Goal: Communication & Community: Share content

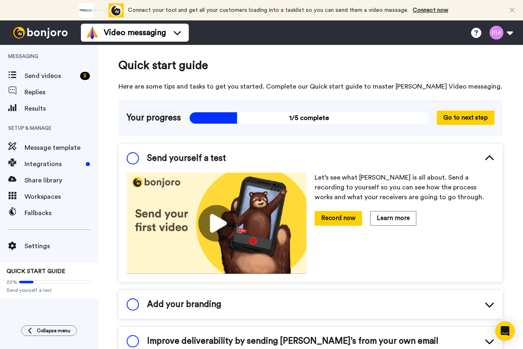
scroll to position [18, 0]
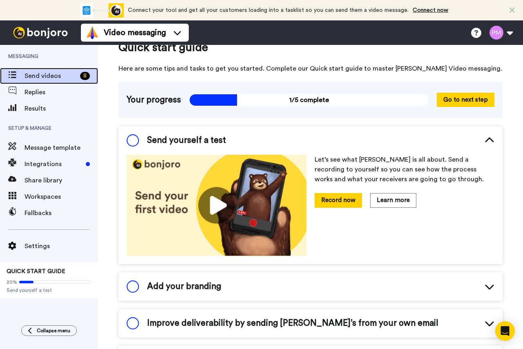
click at [38, 78] on span "Send videos" at bounding box center [50, 76] width 52 height 10
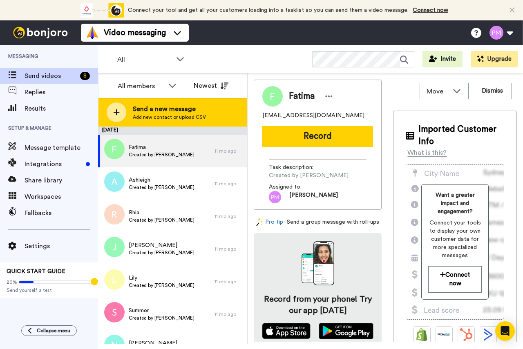
click at [170, 109] on span "Send a new message" at bounding box center [169, 109] width 73 height 10
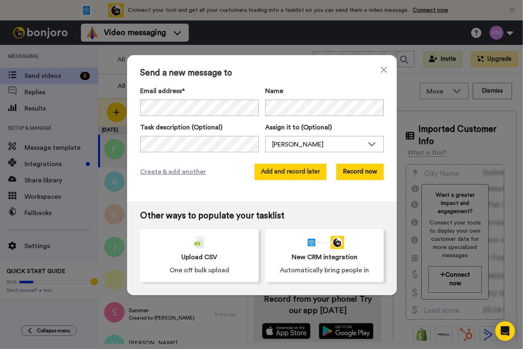
click at [307, 174] on button "Add and record later" at bounding box center [290, 172] width 72 height 16
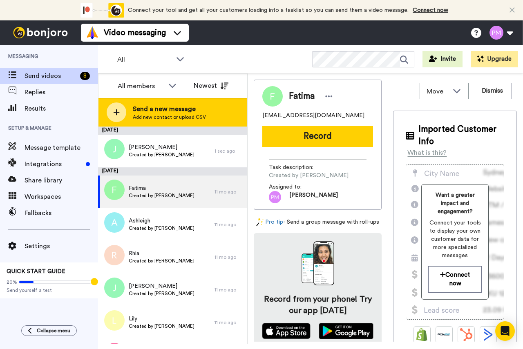
click at [120, 107] on div at bounding box center [117, 112] width 20 height 20
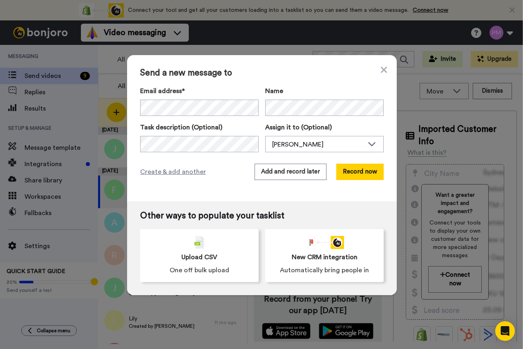
click at [214, 156] on div "Send a new message to Email address* No search result for ‘ kamiyahtaylor@hotma…" at bounding box center [261, 128] width 269 height 146
click at [298, 173] on button "Add and record later" at bounding box center [290, 172] width 72 height 16
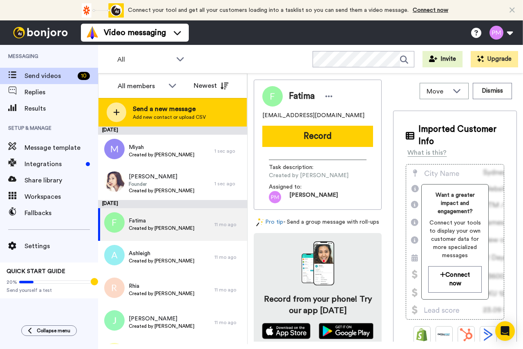
click at [176, 110] on span "Send a new message" at bounding box center [169, 109] width 73 height 10
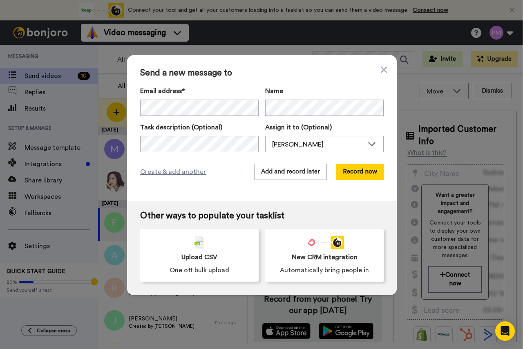
click at [209, 169] on div "Create & add another Add and record later Record now" at bounding box center [261, 172] width 243 height 16
click at [291, 171] on button "Add and record later" at bounding box center [290, 172] width 72 height 16
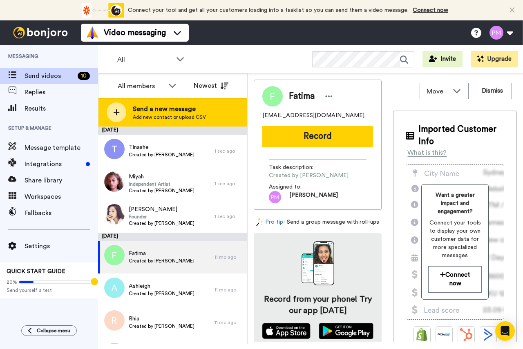
click at [143, 109] on span "Send a new message" at bounding box center [169, 109] width 73 height 10
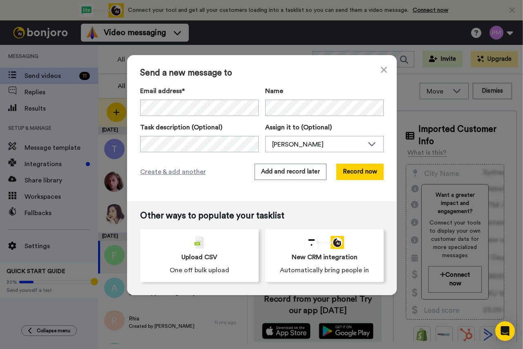
click at [215, 165] on div "Create & add another Add and record later Record now" at bounding box center [261, 172] width 243 height 16
click at [282, 175] on button "Add and record later" at bounding box center [290, 172] width 72 height 16
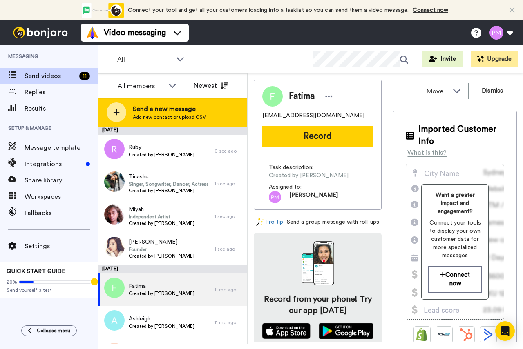
click at [155, 105] on span "Send a new message" at bounding box center [169, 109] width 73 height 10
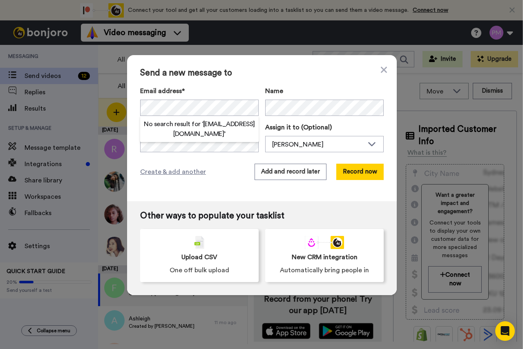
click at [205, 180] on div "Create & add another Add and record later Record now" at bounding box center [261, 172] width 243 height 16
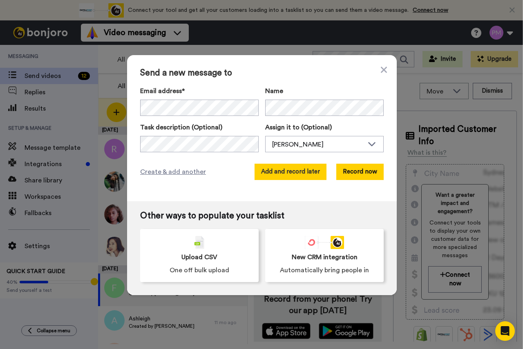
click at [288, 169] on button "Add and record later" at bounding box center [290, 172] width 72 height 16
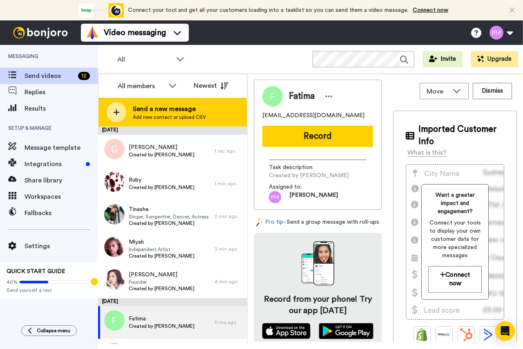
click at [156, 113] on span "Send a new message" at bounding box center [169, 109] width 73 height 10
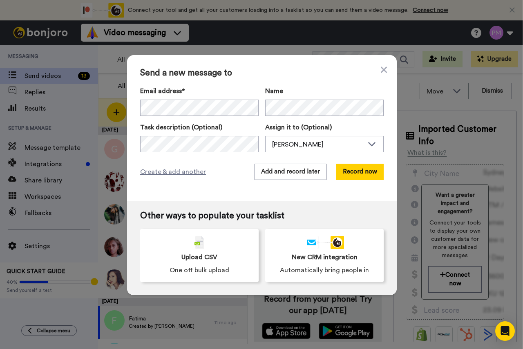
click at [187, 160] on div "Send a new message to Email address* No search result for ‘ daisy.jr.easton@gma…" at bounding box center [261, 128] width 269 height 146
click at [269, 175] on button "Add and record later" at bounding box center [290, 172] width 72 height 16
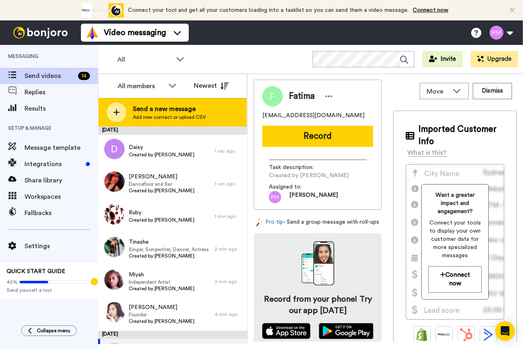
click at [159, 110] on span "Send a new message" at bounding box center [169, 109] width 73 height 10
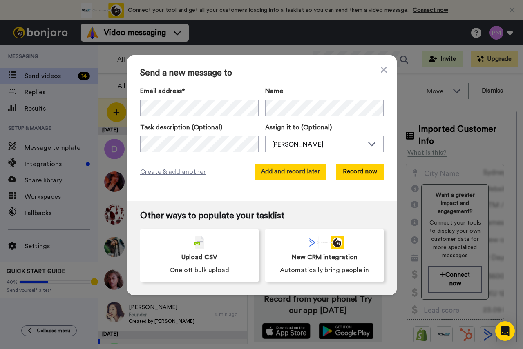
click at [285, 167] on button "Add and record later" at bounding box center [290, 172] width 72 height 16
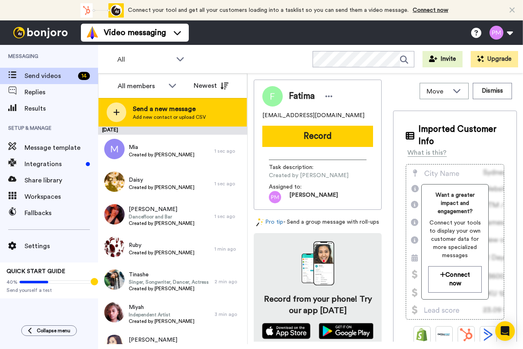
click at [180, 109] on span "Send a new message" at bounding box center [169, 109] width 73 height 10
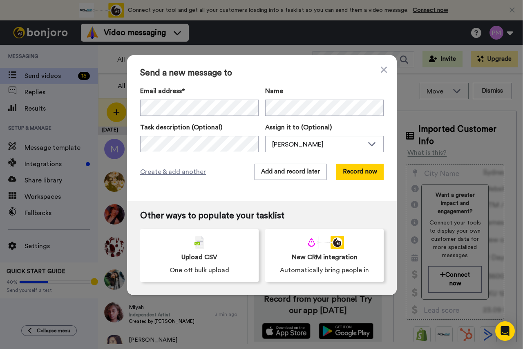
click at [207, 164] on div "Create & add another Add and record later Record now" at bounding box center [261, 172] width 243 height 16
click at [285, 170] on button "Add and record later" at bounding box center [290, 172] width 72 height 16
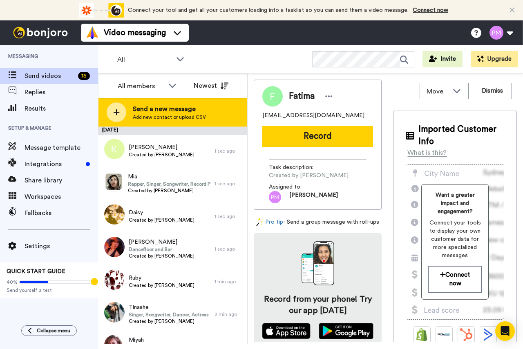
click at [167, 110] on span "Send a new message" at bounding box center [169, 109] width 73 height 10
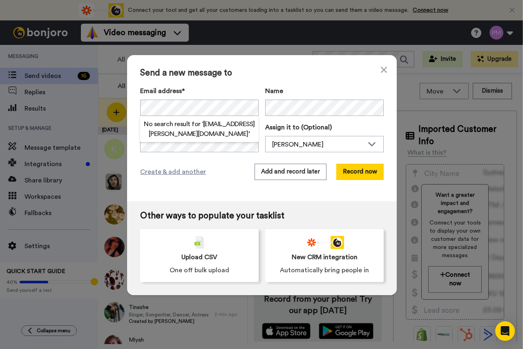
click at [215, 175] on div "Create & add another Add and record later Record now" at bounding box center [261, 172] width 243 height 16
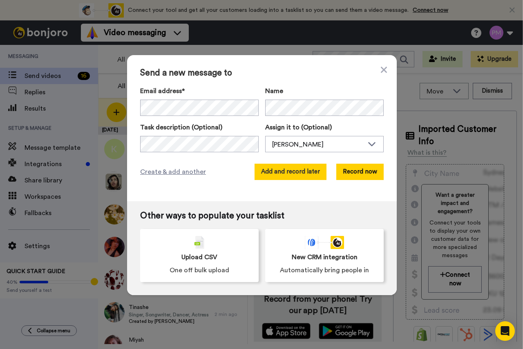
click at [281, 173] on button "Add and record later" at bounding box center [290, 172] width 72 height 16
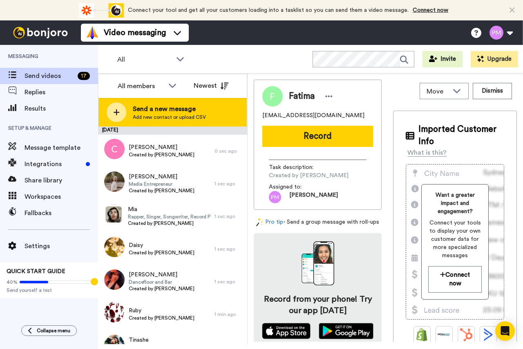
click at [147, 105] on span "Send a new message" at bounding box center [169, 109] width 73 height 10
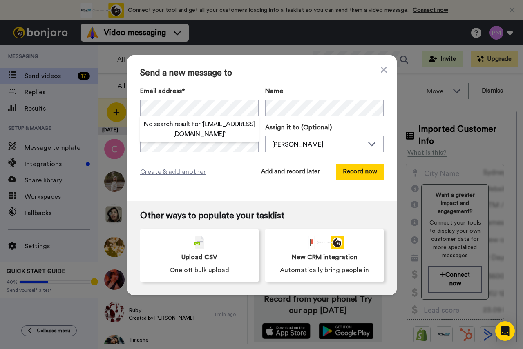
click at [200, 162] on div "Send a new message to Email address* No search result for ‘ raheemtariq77@gmail…" at bounding box center [261, 128] width 269 height 146
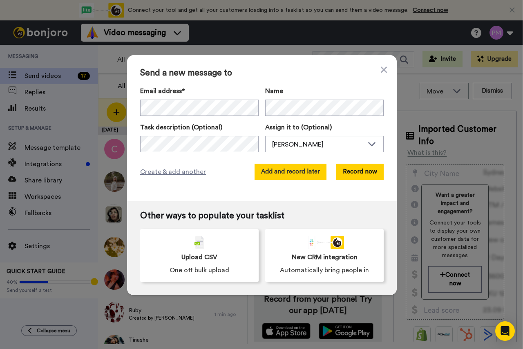
click at [281, 171] on button "Add and record later" at bounding box center [290, 172] width 72 height 16
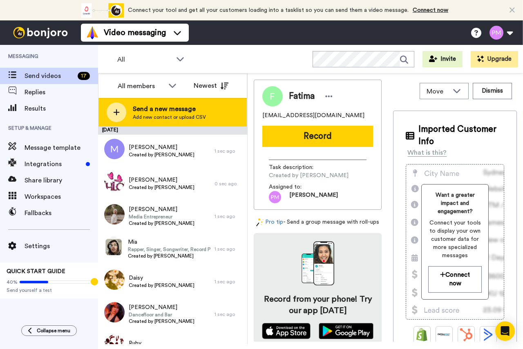
click at [152, 113] on span "Send a new message" at bounding box center [169, 109] width 73 height 10
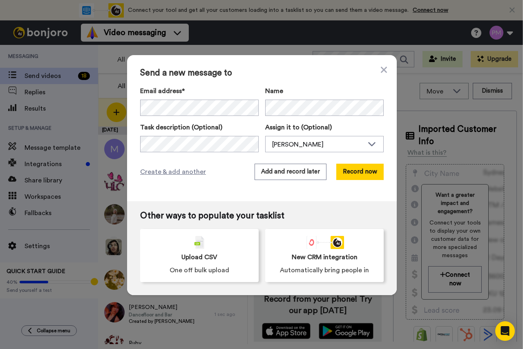
click at [229, 161] on div "Send a new message to Email address* No search result for ‘ rebeccadouglas2306@…" at bounding box center [261, 128] width 269 height 146
click at [276, 174] on button "Add and record later" at bounding box center [290, 172] width 72 height 16
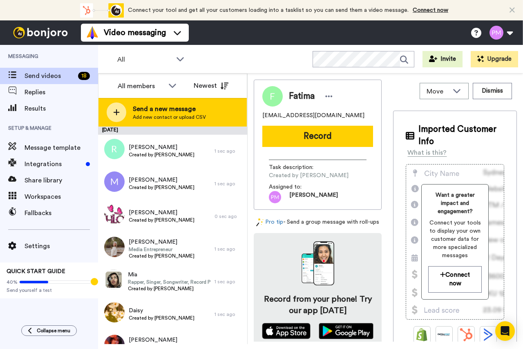
click at [139, 113] on span "Send a new message" at bounding box center [169, 109] width 73 height 10
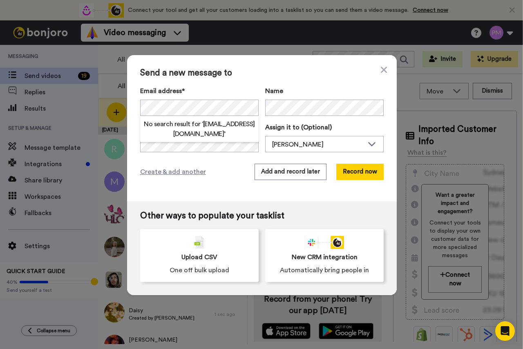
click at [214, 185] on div "Send a new message to Email address* No search result for ‘ zaynabrehman2006@gm…" at bounding box center [261, 128] width 269 height 146
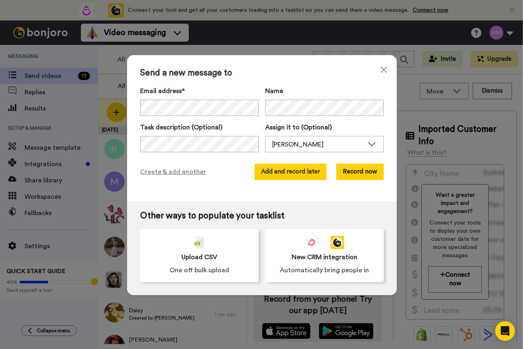
click at [271, 170] on button "Add and record later" at bounding box center [290, 172] width 72 height 16
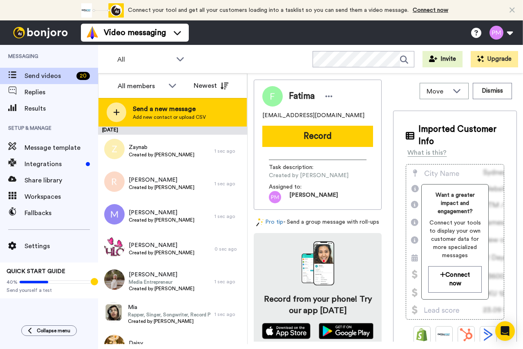
click at [113, 112] on icon at bounding box center [116, 112] width 7 height 7
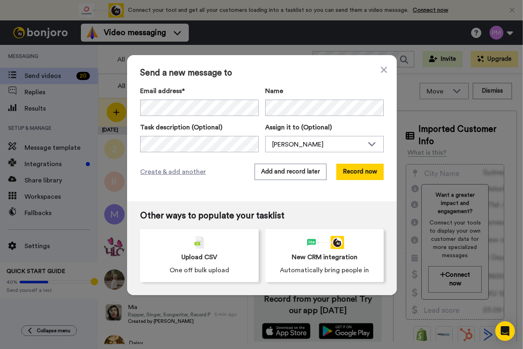
click at [225, 172] on div "Create & add another Add and record later Record now" at bounding box center [261, 172] width 243 height 16
click at [274, 178] on button "Add and record later" at bounding box center [290, 172] width 72 height 16
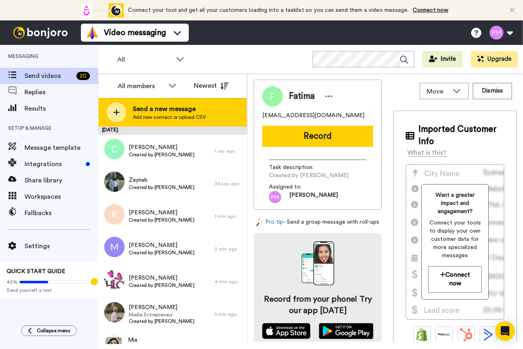
click at [142, 112] on span "Send a new message" at bounding box center [169, 109] width 73 height 10
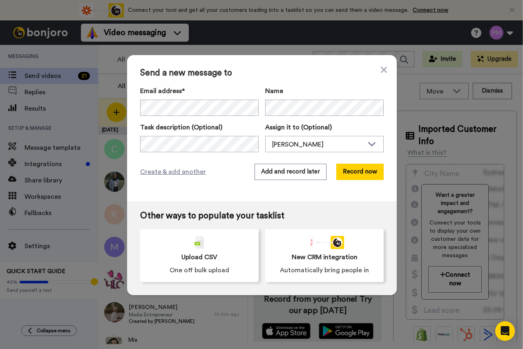
click at [232, 171] on div "Create & add another Add and record later Record now" at bounding box center [261, 172] width 243 height 16
click at [265, 172] on button "Add and record later" at bounding box center [290, 172] width 72 height 16
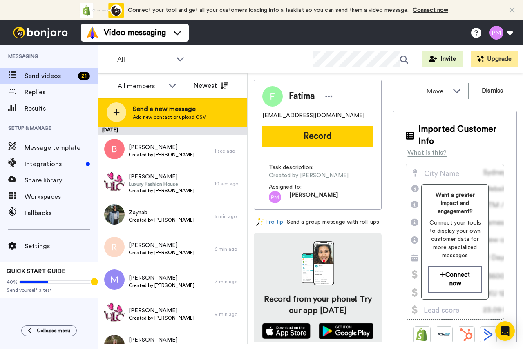
click at [146, 119] on span "Add new contact or upload CSV" at bounding box center [169, 117] width 73 height 7
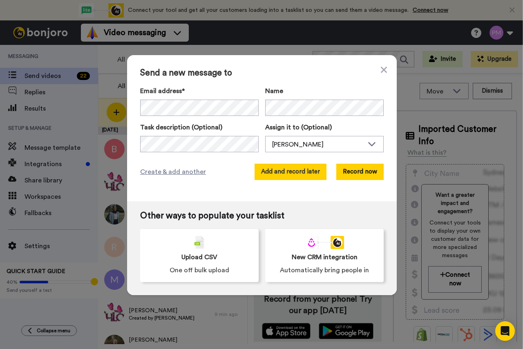
click at [283, 167] on button "Add and record later" at bounding box center [290, 172] width 72 height 16
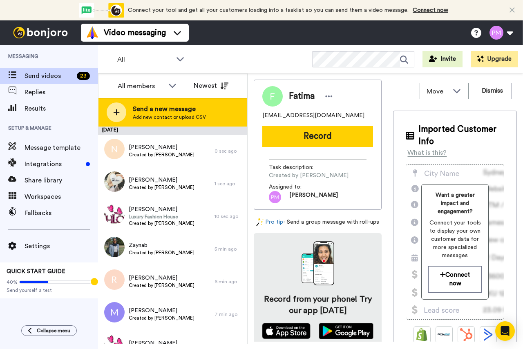
click at [147, 113] on span "Send a new message" at bounding box center [169, 109] width 73 height 10
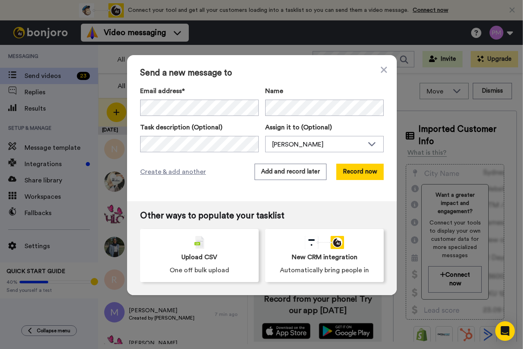
click at [229, 171] on div "Create & add another Add and record later Record now" at bounding box center [261, 172] width 243 height 16
click at [297, 172] on button "Add and record later" at bounding box center [290, 172] width 72 height 16
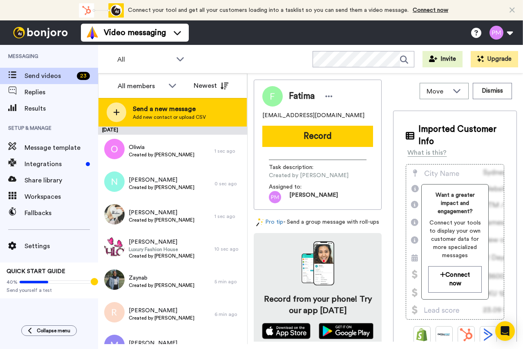
click at [162, 114] on span "Add new contact or upload CSV" at bounding box center [169, 117] width 73 height 7
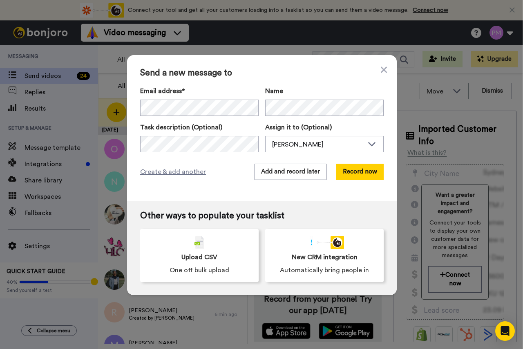
click at [211, 167] on div "Create & add another Add and record later Record now" at bounding box center [261, 172] width 243 height 16
click at [289, 174] on button "Add and record later" at bounding box center [290, 172] width 72 height 16
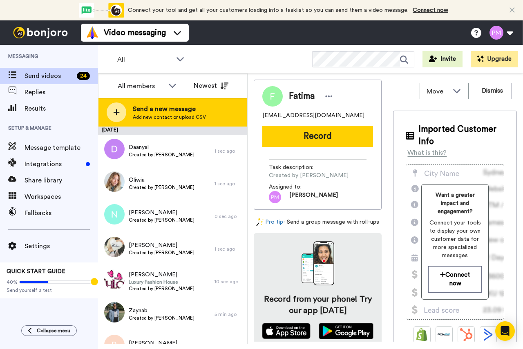
click at [147, 113] on span "Send a new message" at bounding box center [169, 109] width 73 height 10
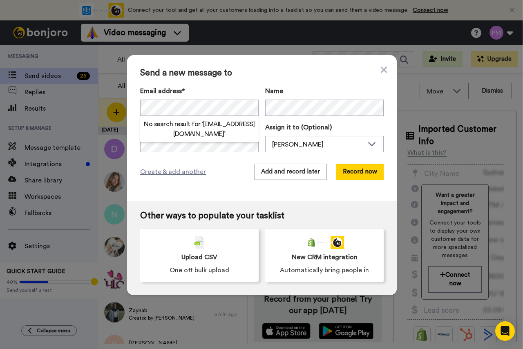
click at [227, 178] on div "Create & add another Add and record later Record now" at bounding box center [261, 172] width 243 height 16
click at [223, 189] on div "Send a new message to Email address* No search result for ‘ bethanybooth@outloo…" at bounding box center [261, 128] width 269 height 146
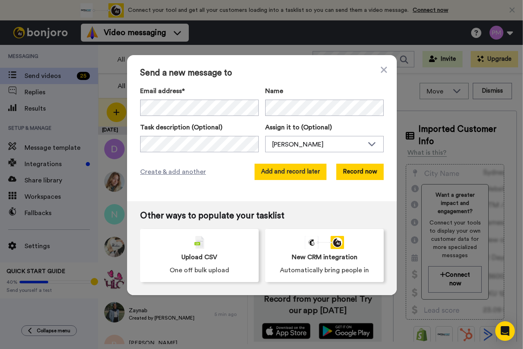
click at [270, 177] on button "Add and record later" at bounding box center [290, 172] width 72 height 16
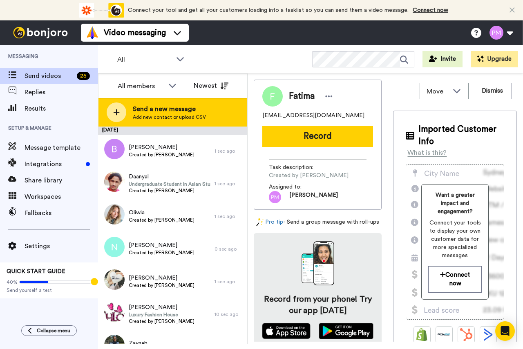
click at [144, 116] on span "Add new contact or upload CSV" at bounding box center [169, 117] width 73 height 7
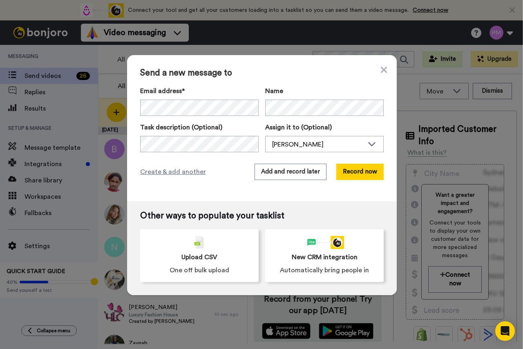
click at [231, 171] on div "Create & add another Add and record later Record now" at bounding box center [261, 172] width 243 height 16
click at [309, 171] on button "Add and record later" at bounding box center [290, 172] width 72 height 16
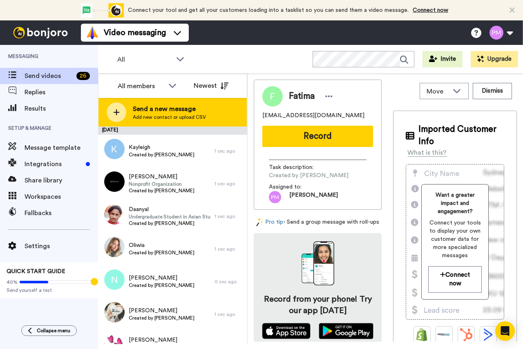
click at [159, 106] on span "Send a new message" at bounding box center [169, 109] width 73 height 10
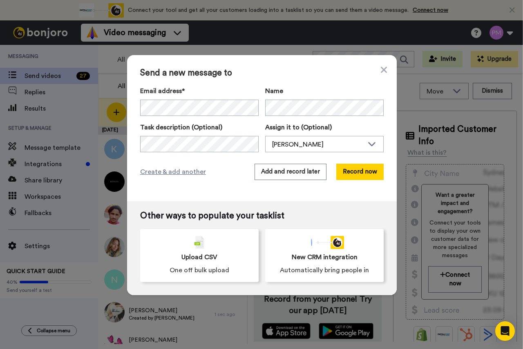
click at [225, 161] on div "Send a new message to Email address* No search result for ‘ sjnuttall93@gmail.c…" at bounding box center [261, 128] width 269 height 146
click at [291, 169] on button "Add and record later" at bounding box center [290, 172] width 72 height 16
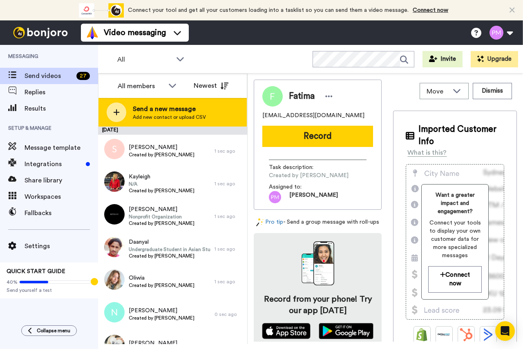
click at [170, 111] on span "Send a new message" at bounding box center [169, 109] width 73 height 10
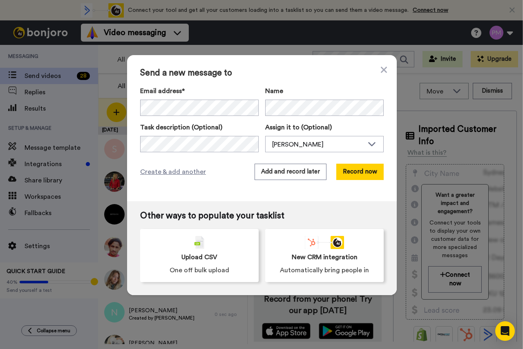
click at [227, 174] on div "Create & add another Add and record later Record now" at bounding box center [261, 172] width 243 height 16
click at [279, 171] on button "Add and record later" at bounding box center [290, 172] width 72 height 16
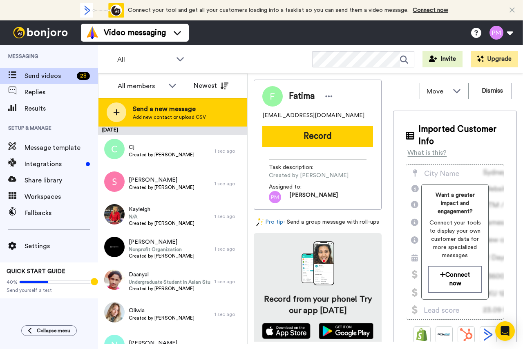
click at [155, 107] on span "Send a new message" at bounding box center [169, 109] width 73 height 10
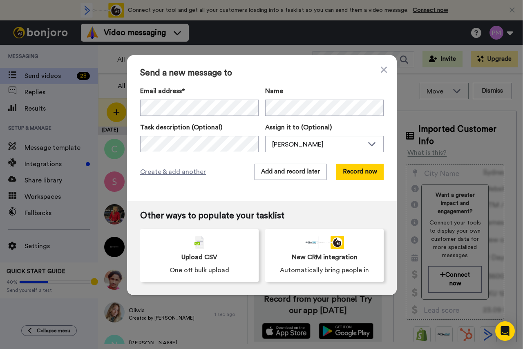
click at [210, 185] on div "Send a new message to Email address* No search result for ‘ cherrycooke04@gmail…" at bounding box center [261, 128] width 269 height 146
click at [281, 167] on button "Add and record later" at bounding box center [290, 172] width 72 height 16
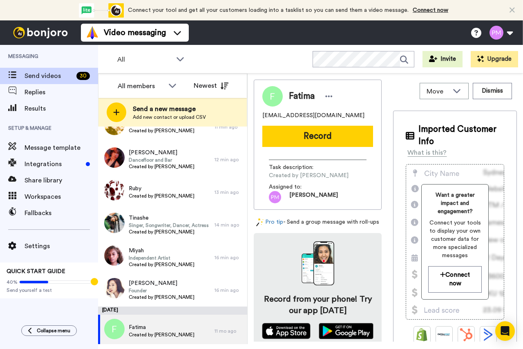
scroll to position [558, 0]
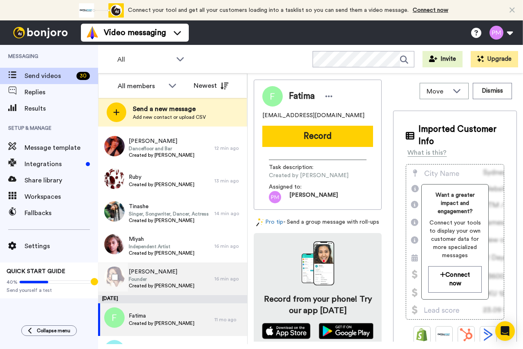
click at [196, 282] on div "Jessica Founder Created by Pauline Madella" at bounding box center [156, 278] width 116 height 33
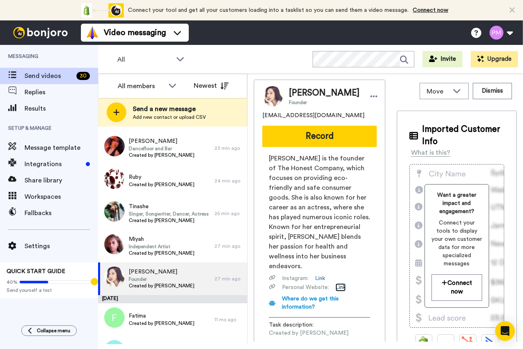
click at [337, 286] on link "Link" at bounding box center [340, 287] width 10 height 8
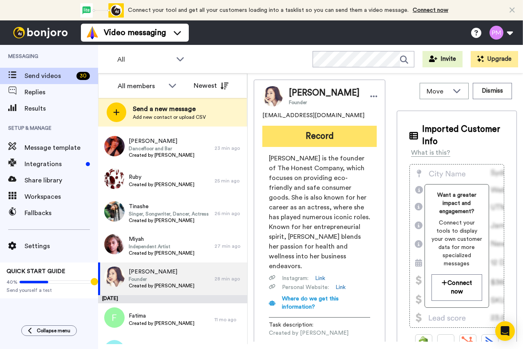
click at [314, 140] on button "Record" at bounding box center [319, 136] width 114 height 21
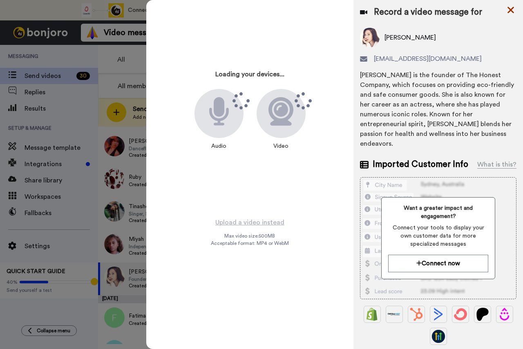
click at [509, 10] on icon at bounding box center [510, 10] width 8 height 10
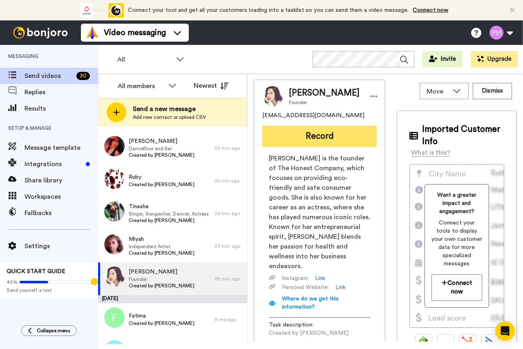
click at [304, 136] on button "Record" at bounding box center [319, 136] width 114 height 21
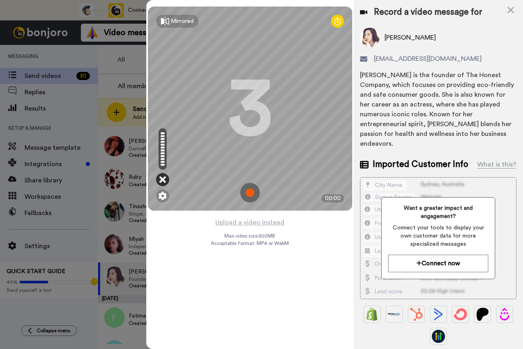
click at [162, 179] on icon at bounding box center [162, 180] width 7 height 8
click at [163, 179] on icon at bounding box center [162, 180] width 7 height 8
click at [250, 195] on img at bounding box center [250, 193] width 20 height 20
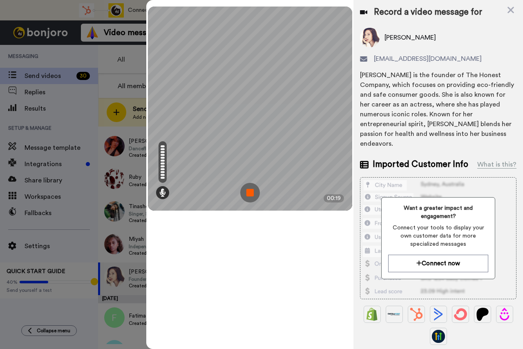
click at [256, 190] on img at bounding box center [250, 193] width 20 height 20
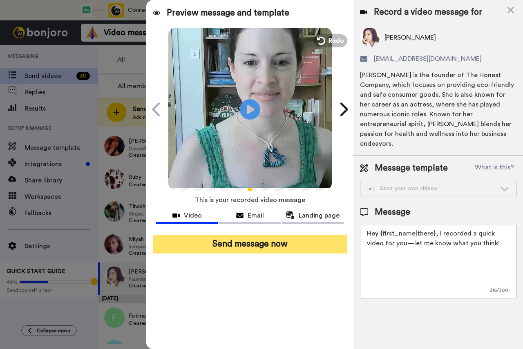
click at [254, 243] on button "Send message now" at bounding box center [250, 244] width 194 height 19
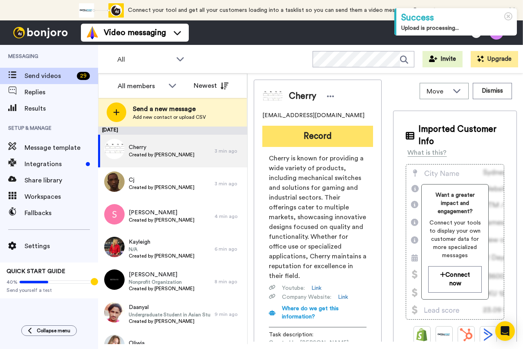
click at [318, 134] on button "Record" at bounding box center [317, 136] width 111 height 21
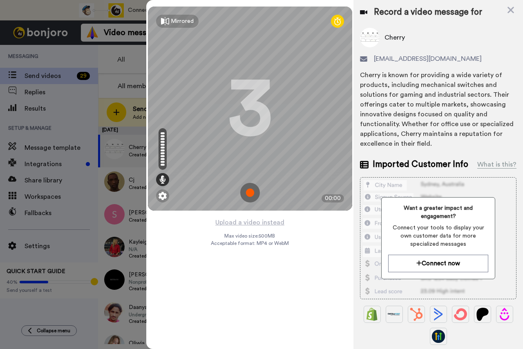
click at [249, 189] on img at bounding box center [250, 193] width 20 height 20
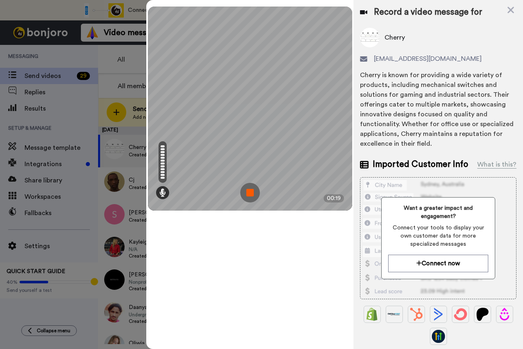
click at [255, 193] on img at bounding box center [250, 193] width 20 height 20
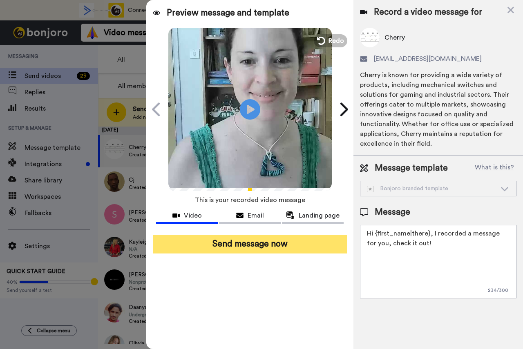
click at [245, 242] on button "Send message now" at bounding box center [250, 244] width 194 height 19
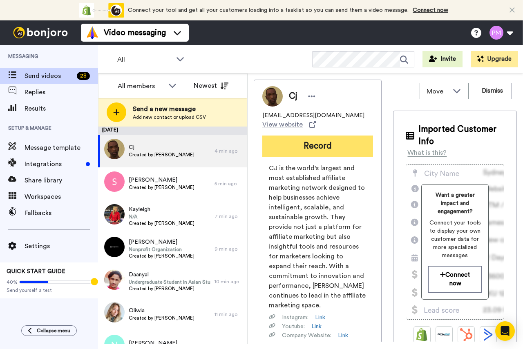
click at [326, 146] on button "Record" at bounding box center [317, 146] width 111 height 21
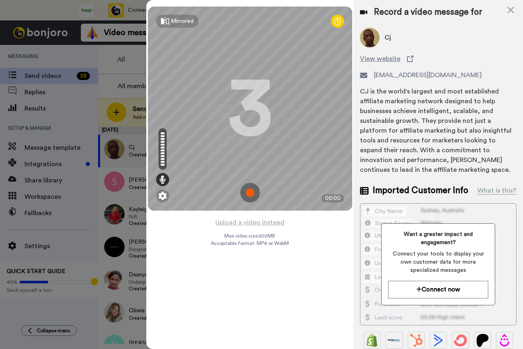
click at [250, 194] on img at bounding box center [250, 193] width 20 height 20
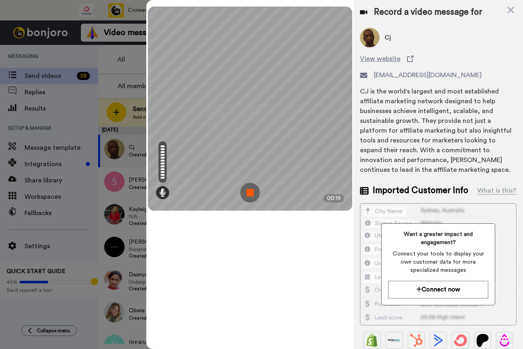
click at [254, 190] on img at bounding box center [250, 193] width 20 height 20
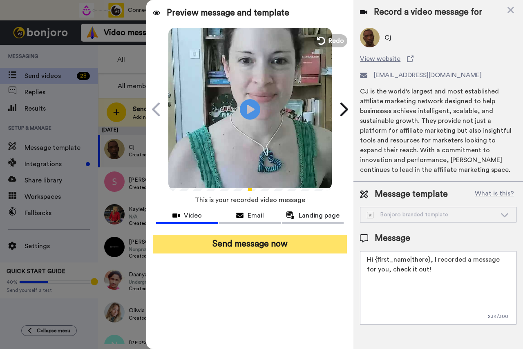
click at [221, 245] on button "Send message now" at bounding box center [250, 244] width 194 height 19
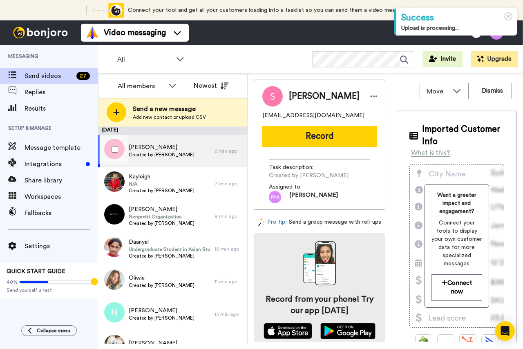
click at [157, 150] on span "Sophie" at bounding box center [162, 147] width 66 height 8
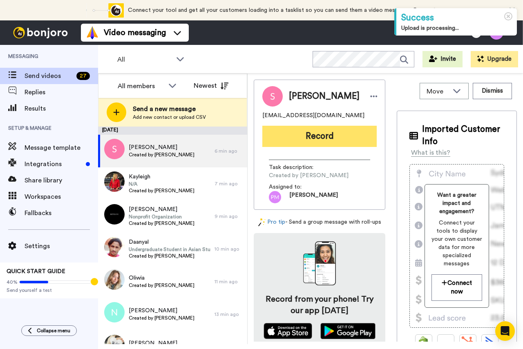
click at [289, 133] on button "Record" at bounding box center [319, 136] width 114 height 21
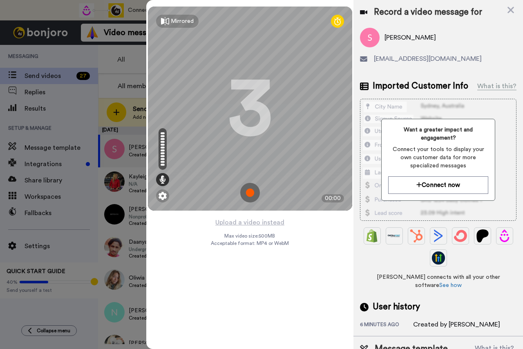
click at [250, 194] on img at bounding box center [250, 193] width 20 height 20
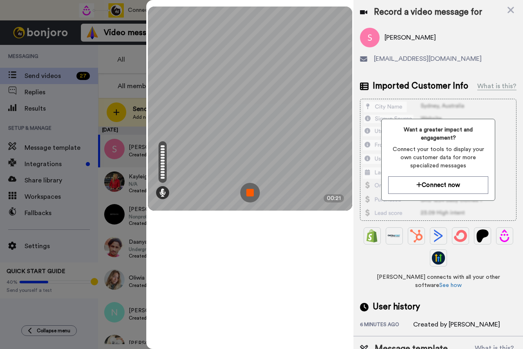
click at [249, 191] on img at bounding box center [250, 193] width 20 height 20
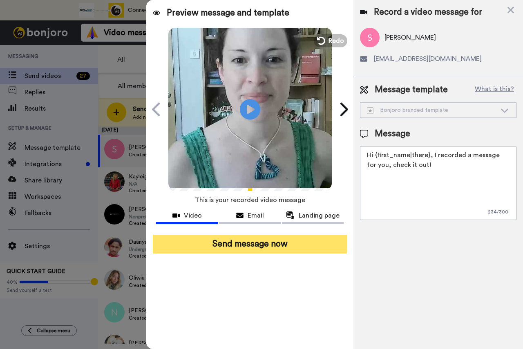
click at [245, 240] on button "Send message now" at bounding box center [250, 244] width 194 height 19
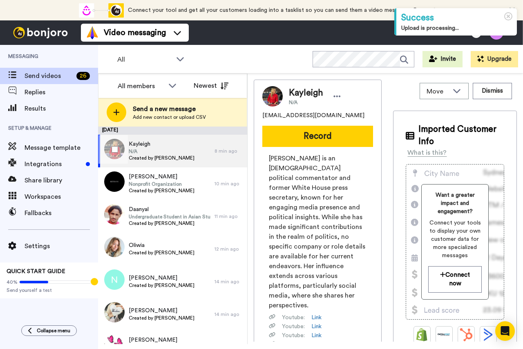
click at [162, 150] on span "N/A" at bounding box center [162, 151] width 66 height 7
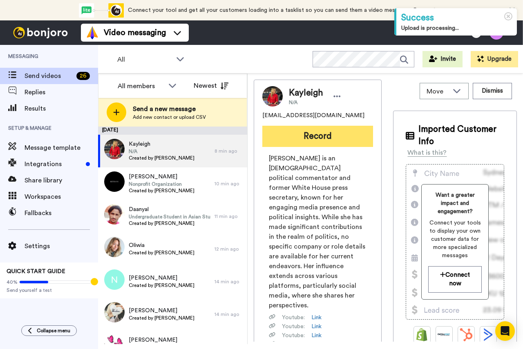
click at [303, 142] on button "Record" at bounding box center [317, 136] width 111 height 21
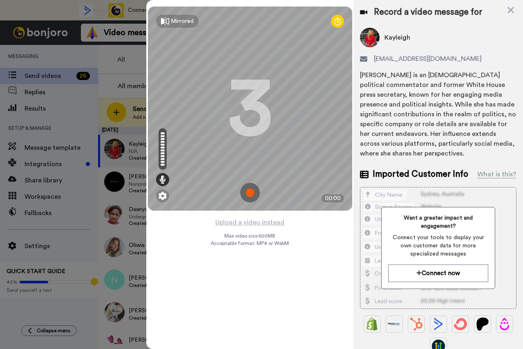
click at [251, 192] on img at bounding box center [250, 193] width 20 height 20
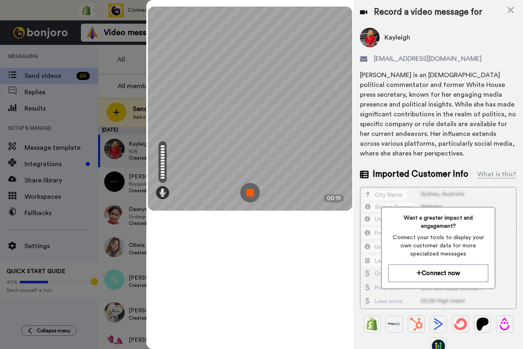
click at [251, 189] on img at bounding box center [250, 193] width 20 height 20
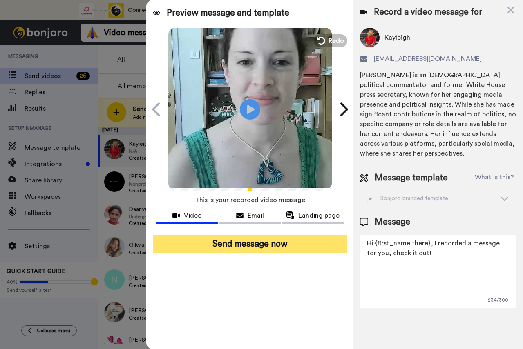
click at [255, 242] on button "Send message now" at bounding box center [250, 244] width 194 height 19
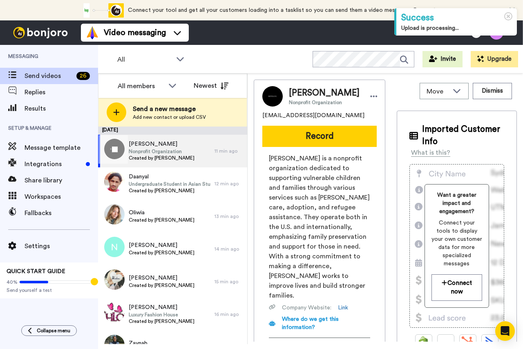
click at [173, 147] on span "[PERSON_NAME]" at bounding box center [162, 144] width 66 height 8
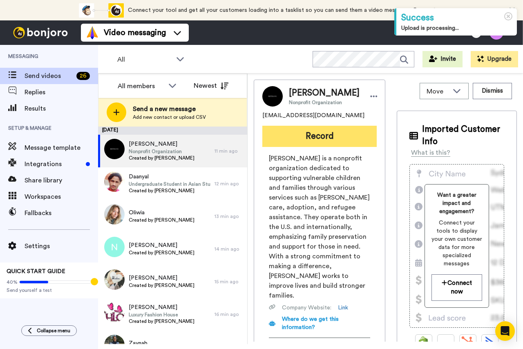
click at [315, 134] on button "Record" at bounding box center [319, 136] width 114 height 21
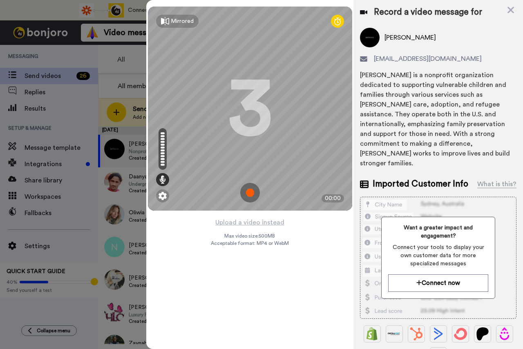
click at [251, 191] on img at bounding box center [250, 193] width 20 height 20
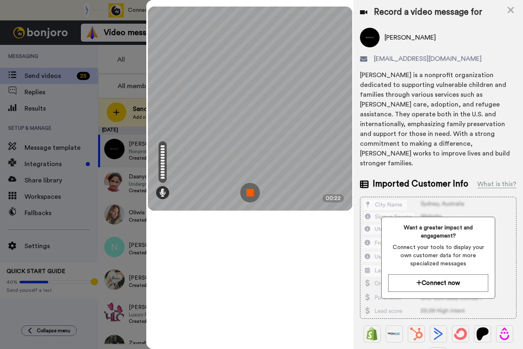
click at [252, 194] on img at bounding box center [250, 193] width 20 height 20
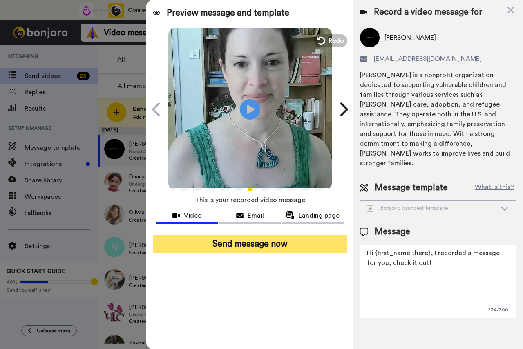
click at [267, 242] on button "Send message now" at bounding box center [250, 244] width 194 height 19
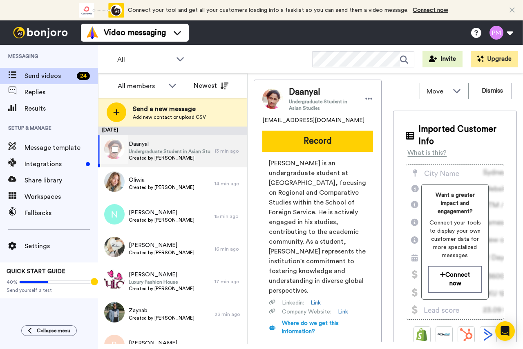
click at [189, 153] on span "Undergraduate Student in Asian Studies" at bounding box center [170, 151] width 82 height 7
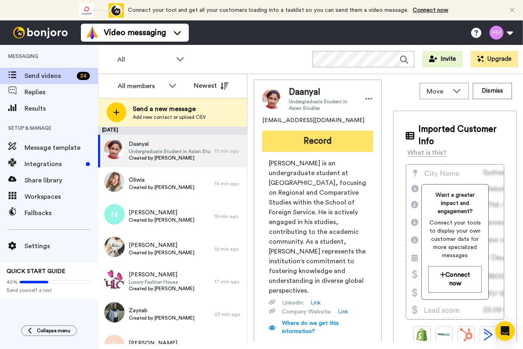
click at [287, 144] on button "Record" at bounding box center [317, 141] width 111 height 21
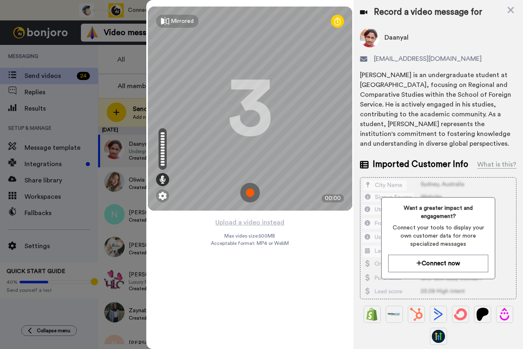
click at [247, 192] on img at bounding box center [250, 193] width 20 height 20
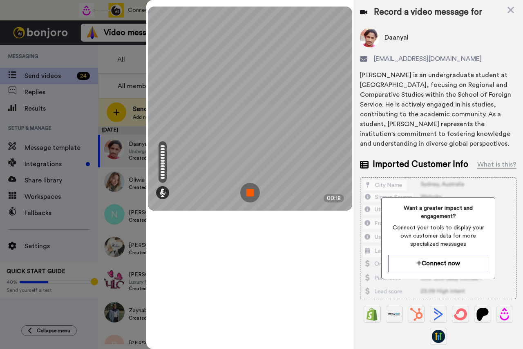
click at [246, 191] on img at bounding box center [250, 193] width 20 height 20
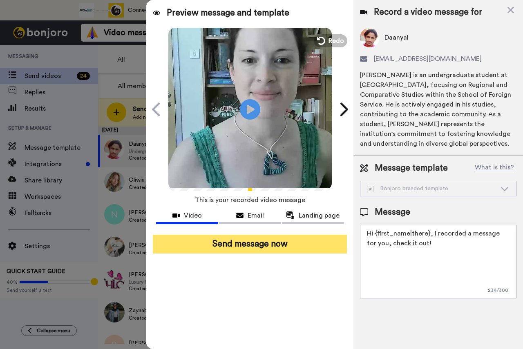
click at [227, 240] on button "Send message now" at bounding box center [250, 244] width 194 height 19
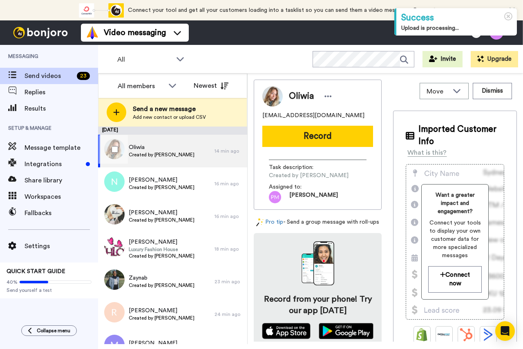
click at [164, 153] on span "Created by [PERSON_NAME]" at bounding box center [162, 154] width 66 height 7
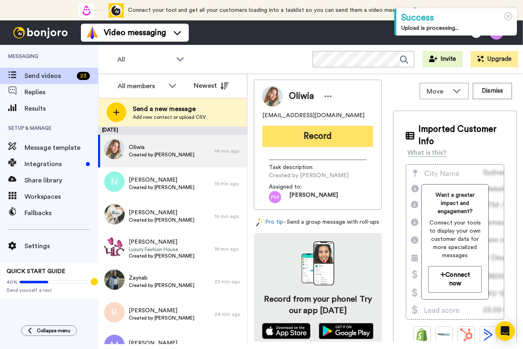
click at [319, 136] on button "Record" at bounding box center [317, 136] width 111 height 21
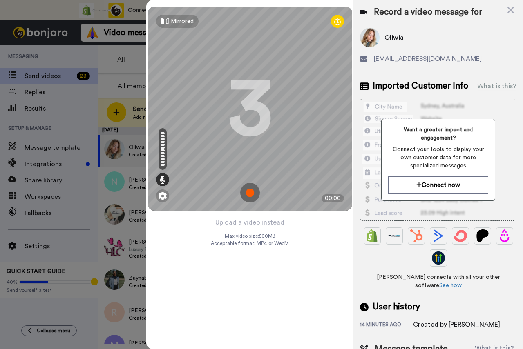
click at [251, 192] on img at bounding box center [250, 193] width 20 height 20
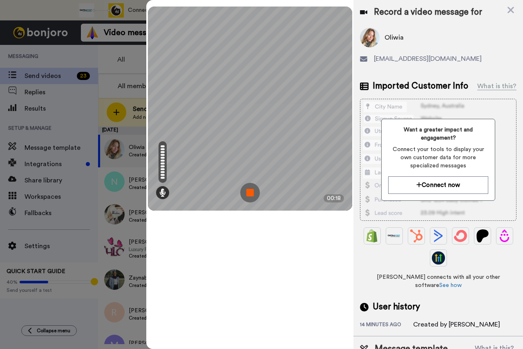
click at [249, 194] on img at bounding box center [250, 193] width 20 height 20
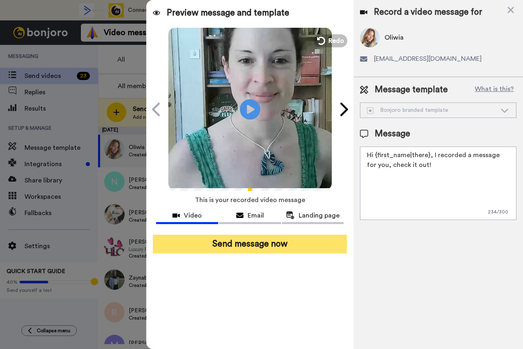
click at [245, 246] on button "Send message now" at bounding box center [250, 244] width 194 height 19
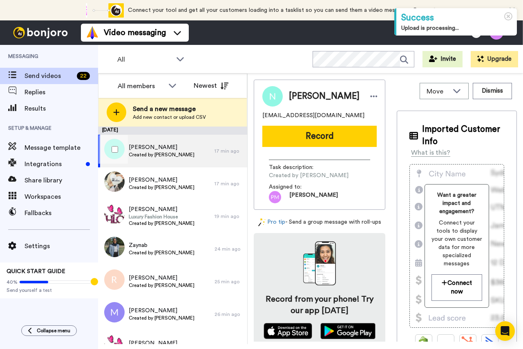
click at [136, 150] on span "[PERSON_NAME]" at bounding box center [162, 147] width 66 height 8
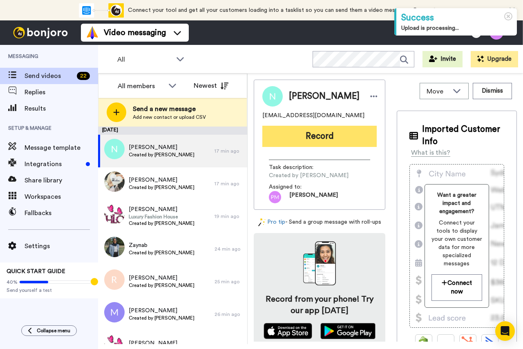
click at [319, 134] on button "Record" at bounding box center [319, 136] width 114 height 21
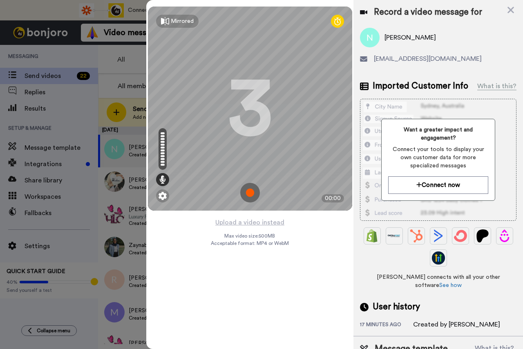
click at [247, 197] on img at bounding box center [250, 193] width 20 height 20
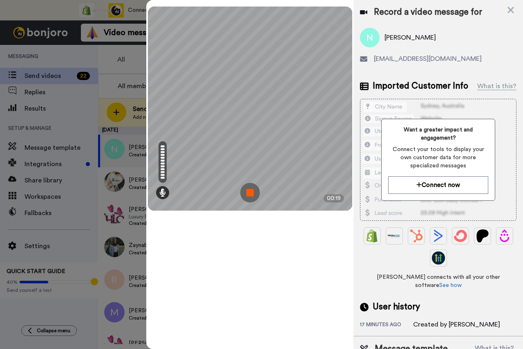
click at [248, 188] on img at bounding box center [250, 193] width 20 height 20
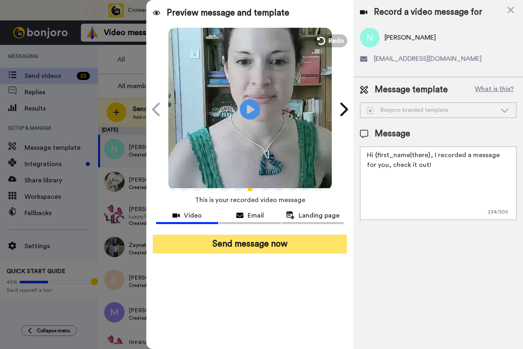
click at [265, 246] on button "Send message now" at bounding box center [250, 244] width 194 height 19
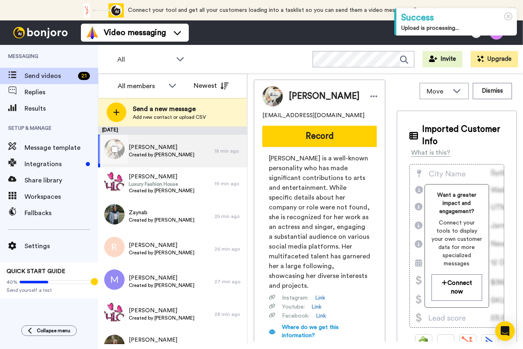
click at [173, 152] on span "Created by [PERSON_NAME]" at bounding box center [162, 154] width 66 height 7
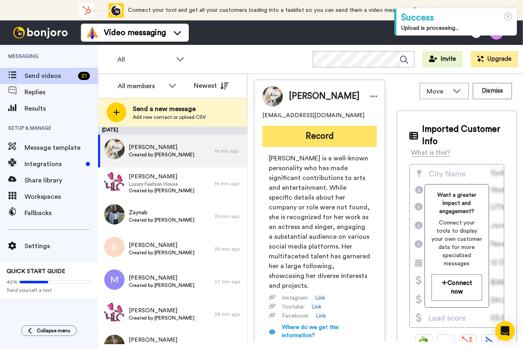
click at [298, 140] on button "Record" at bounding box center [319, 136] width 114 height 21
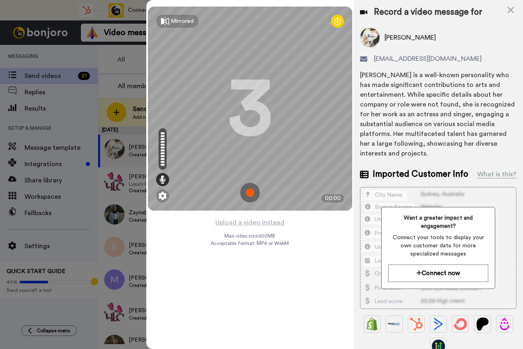
click at [249, 197] on img at bounding box center [250, 193] width 20 height 20
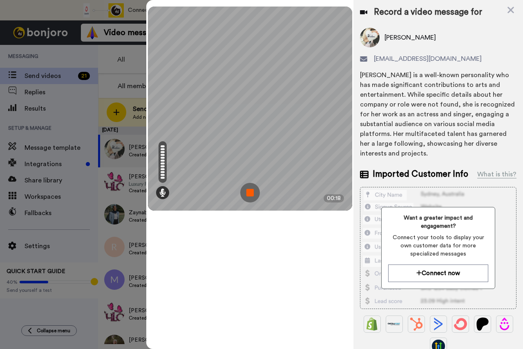
click at [252, 191] on img at bounding box center [250, 193] width 20 height 20
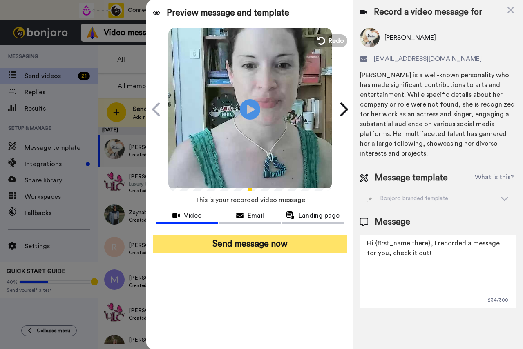
click at [253, 242] on button "Send message now" at bounding box center [250, 244] width 194 height 19
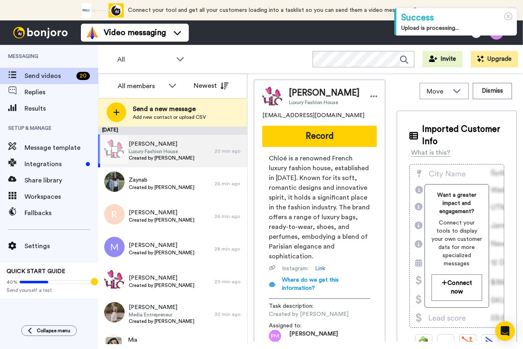
click at [180, 150] on span "Luxury Fashion House" at bounding box center [162, 151] width 66 height 7
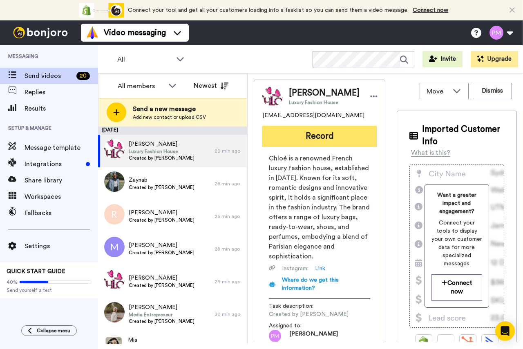
click at [293, 141] on button "Record" at bounding box center [319, 136] width 114 height 21
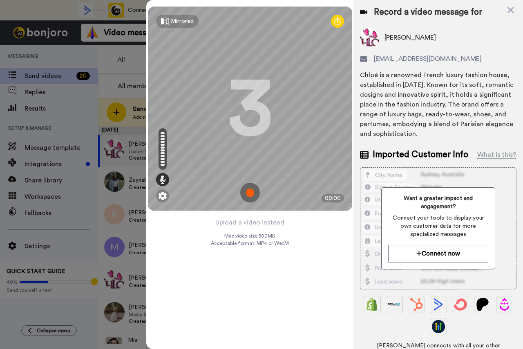
click at [250, 194] on img at bounding box center [250, 193] width 20 height 20
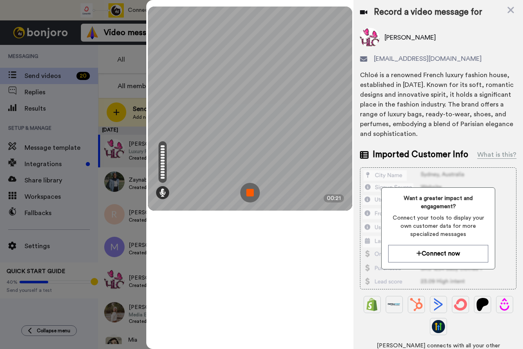
click at [249, 188] on img at bounding box center [250, 193] width 20 height 20
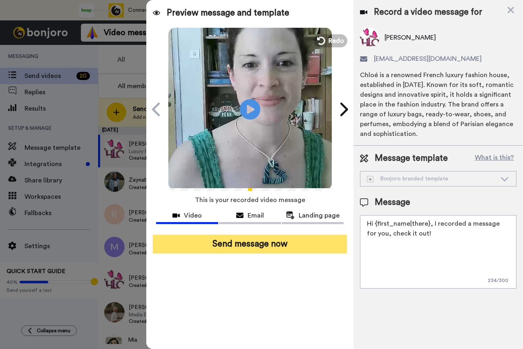
click at [251, 249] on button "Send message now" at bounding box center [250, 244] width 194 height 19
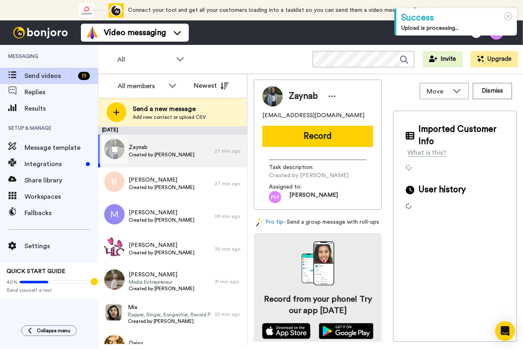
click at [155, 149] on span "Zaynab" at bounding box center [162, 147] width 66 height 8
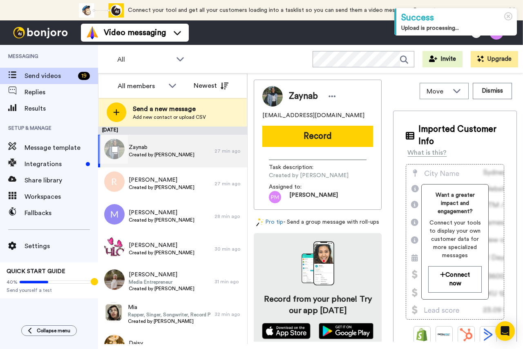
click at [161, 149] on span "Zaynab" at bounding box center [162, 147] width 66 height 8
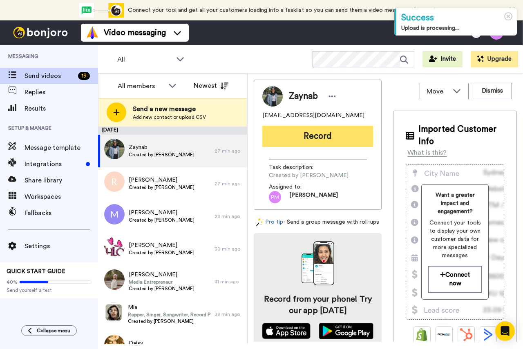
click at [294, 134] on button "Record" at bounding box center [317, 136] width 111 height 21
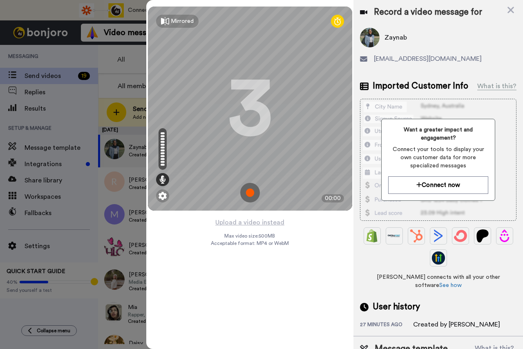
click at [251, 193] on img at bounding box center [250, 193] width 20 height 20
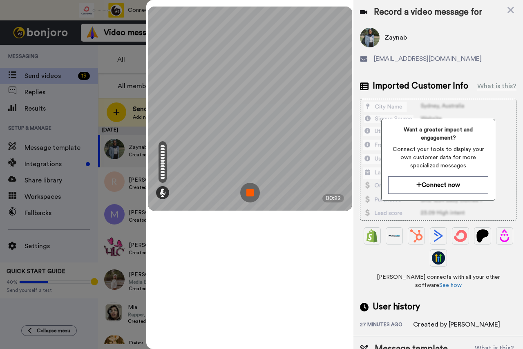
click at [249, 190] on img at bounding box center [250, 193] width 20 height 20
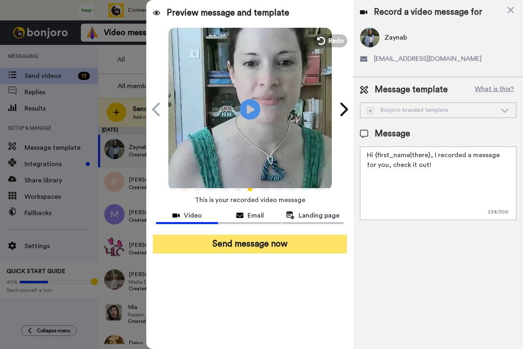
click at [234, 244] on button "Send message now" at bounding box center [250, 244] width 194 height 19
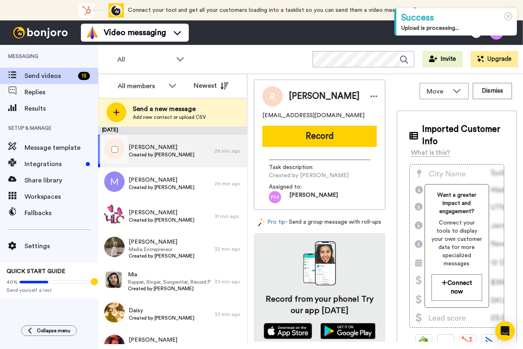
click at [159, 149] on span "Rebecca" at bounding box center [162, 147] width 66 height 8
click at [160, 149] on span "Rebecca" at bounding box center [162, 147] width 66 height 8
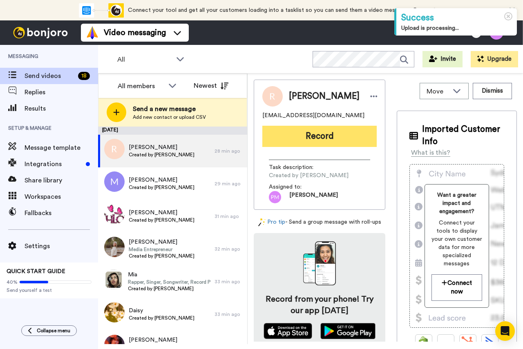
click at [300, 138] on button "Record" at bounding box center [319, 136] width 114 height 21
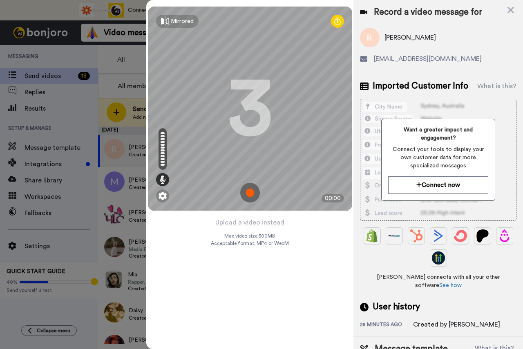
click at [248, 193] on img at bounding box center [250, 193] width 20 height 20
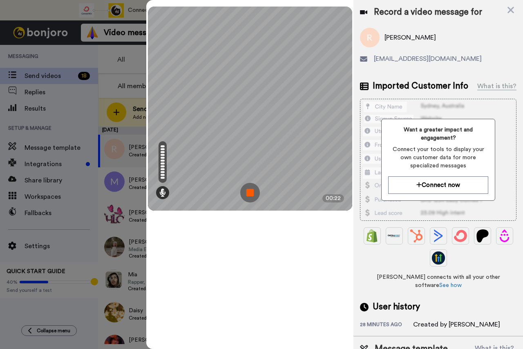
click at [251, 194] on img at bounding box center [250, 193] width 20 height 20
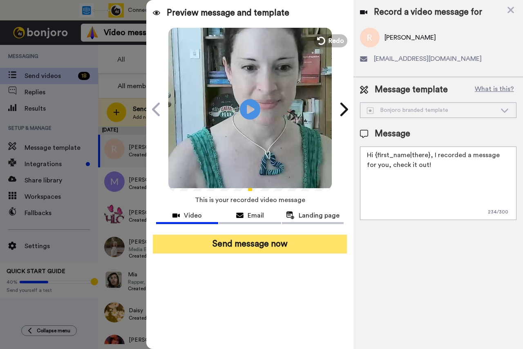
click at [258, 239] on button "Send message now" at bounding box center [250, 244] width 194 height 19
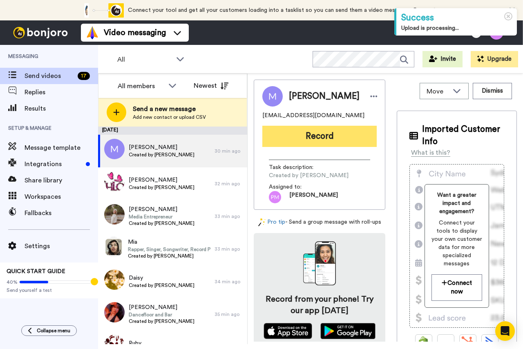
click at [315, 133] on button "Record" at bounding box center [319, 136] width 114 height 21
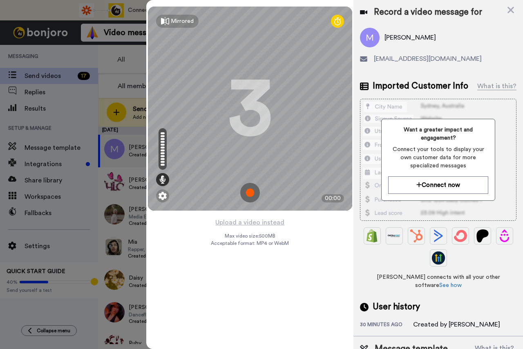
click at [248, 193] on img at bounding box center [250, 193] width 20 height 20
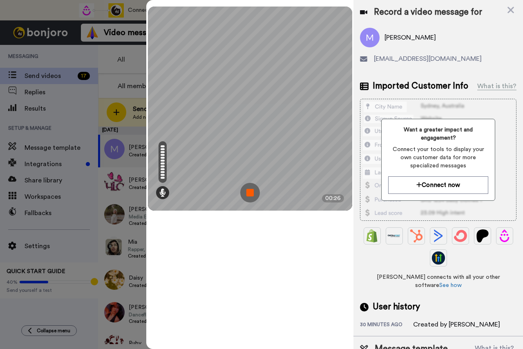
click at [254, 195] on img at bounding box center [250, 193] width 20 height 20
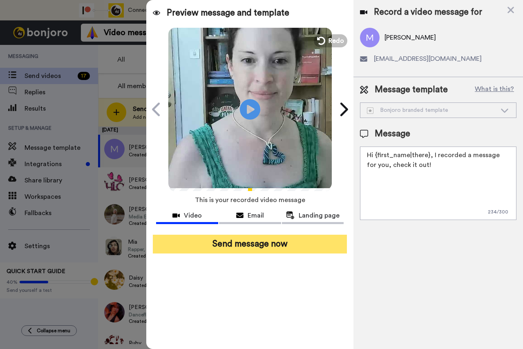
click at [258, 242] on button "Send message now" at bounding box center [250, 244] width 194 height 19
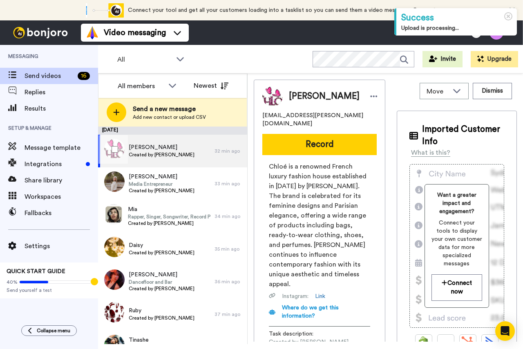
click at [145, 148] on span "Chloe" at bounding box center [162, 147] width 66 height 8
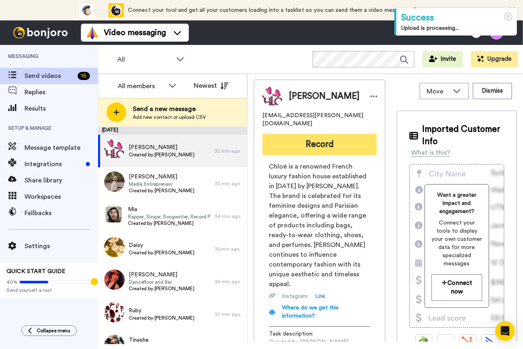
click at [306, 134] on button "Record" at bounding box center [319, 144] width 114 height 21
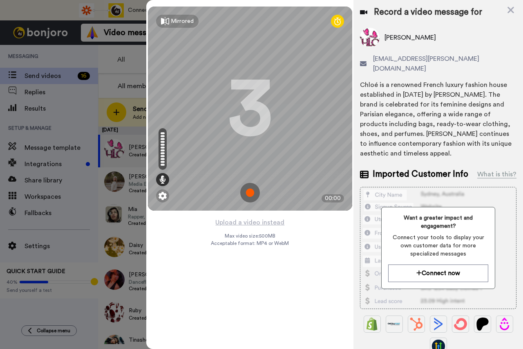
click at [250, 194] on img at bounding box center [250, 193] width 20 height 20
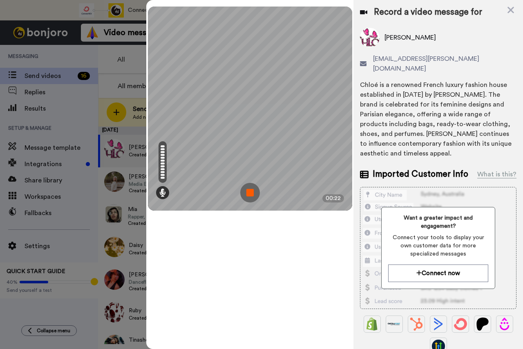
click at [253, 193] on img at bounding box center [250, 193] width 20 height 20
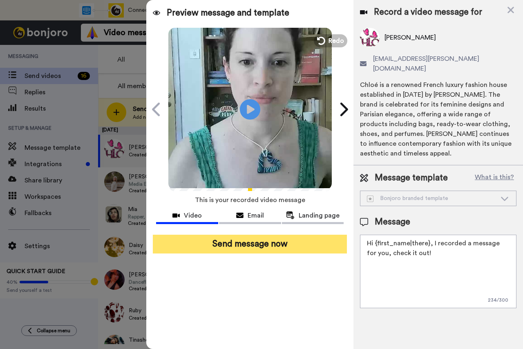
click at [268, 244] on button "Send message now" at bounding box center [250, 244] width 194 height 19
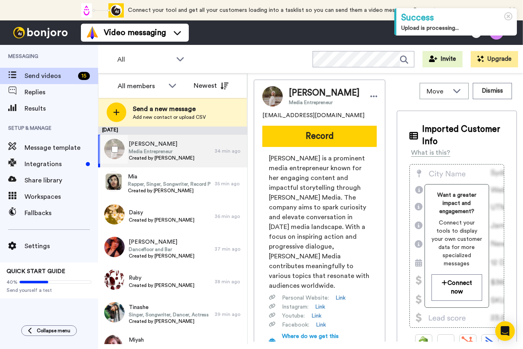
click at [154, 150] on span "Media Entrepreneur" at bounding box center [162, 151] width 66 height 7
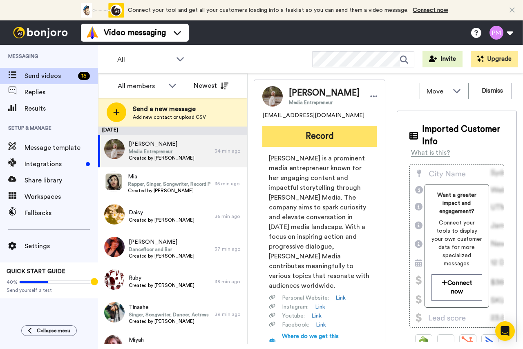
click at [307, 136] on button "Record" at bounding box center [319, 136] width 114 height 21
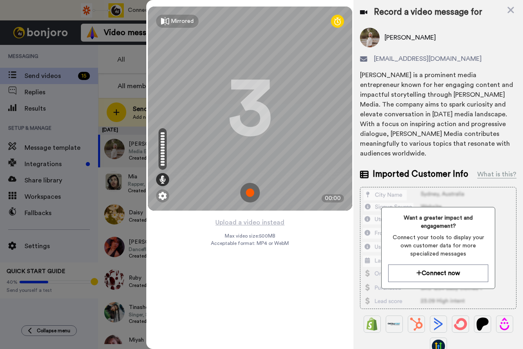
click at [247, 191] on img at bounding box center [250, 193] width 20 height 20
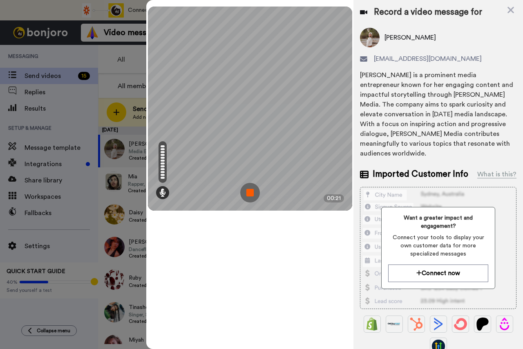
click at [248, 191] on img at bounding box center [250, 193] width 20 height 20
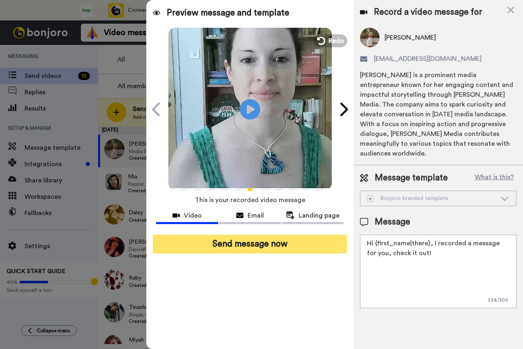
click at [251, 242] on button "Send message now" at bounding box center [250, 244] width 194 height 19
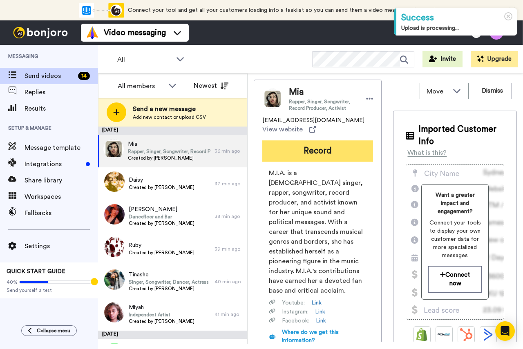
click at [320, 151] on button "Record" at bounding box center [317, 150] width 111 height 21
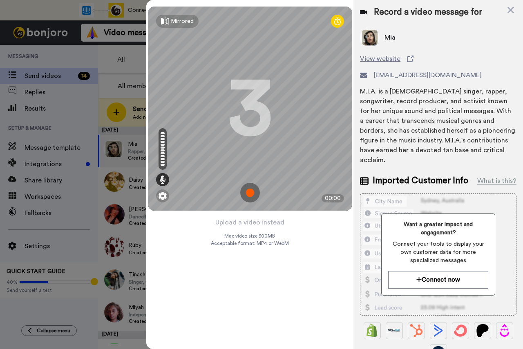
click at [251, 191] on img at bounding box center [250, 193] width 20 height 20
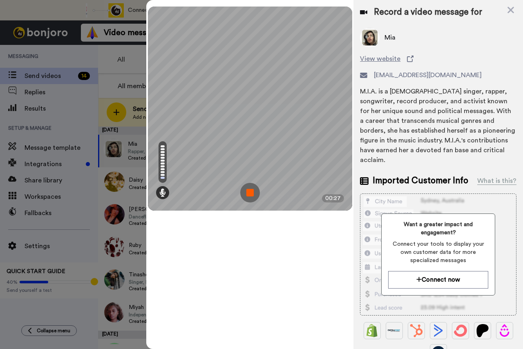
click at [251, 193] on img at bounding box center [250, 193] width 20 height 20
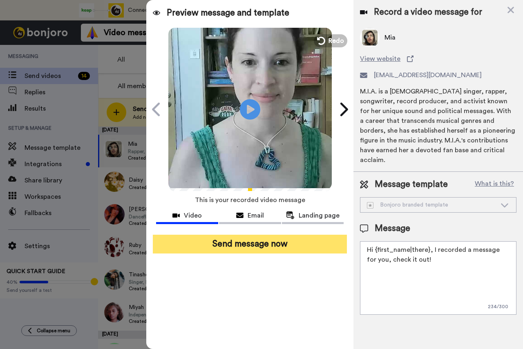
click at [255, 246] on button "Send message now" at bounding box center [250, 244] width 194 height 19
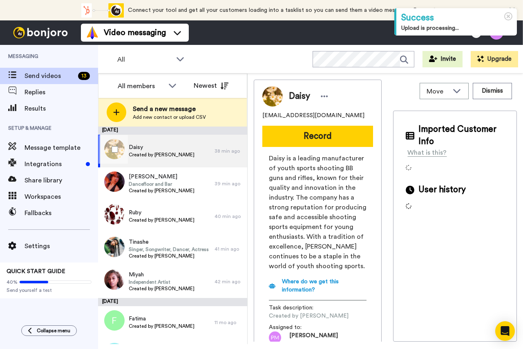
click at [149, 153] on span "Created by [PERSON_NAME]" at bounding box center [162, 154] width 66 height 7
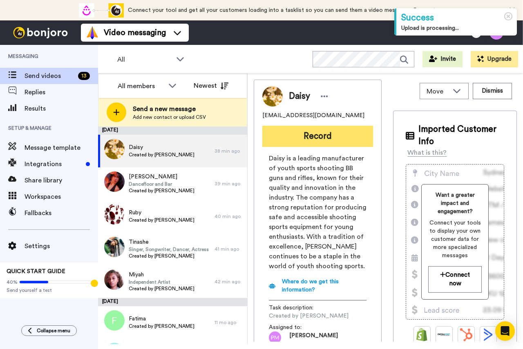
click at [311, 138] on button "Record" at bounding box center [317, 136] width 111 height 21
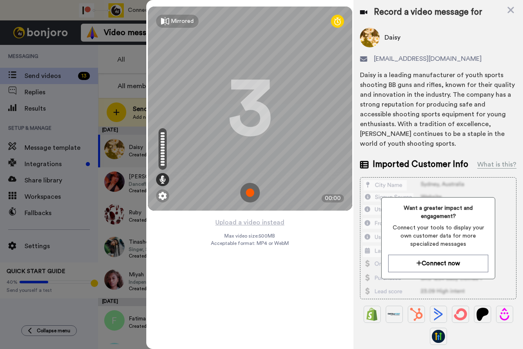
click at [253, 194] on img at bounding box center [250, 193] width 20 height 20
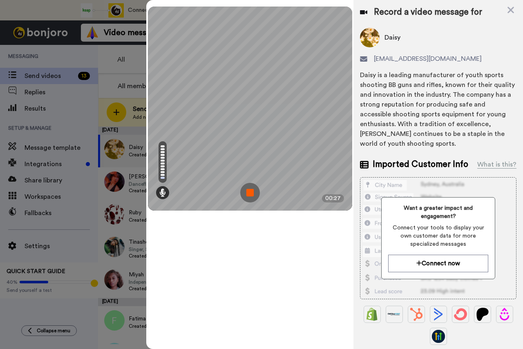
click at [248, 193] on img at bounding box center [250, 193] width 20 height 20
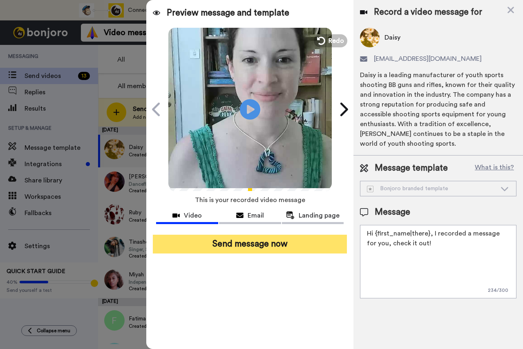
click at [287, 247] on button "Send message now" at bounding box center [250, 244] width 194 height 19
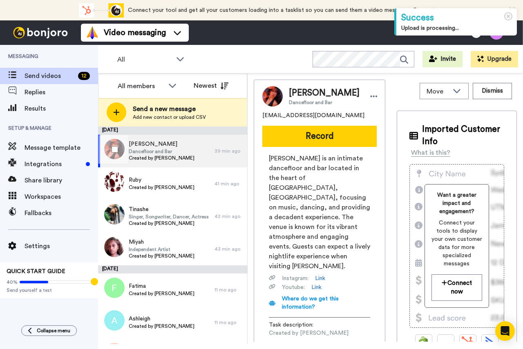
click at [156, 150] on span "Dancefloor and Bar" at bounding box center [162, 151] width 66 height 7
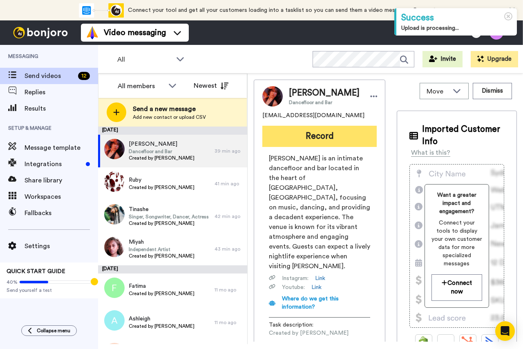
click at [302, 138] on button "Record" at bounding box center [319, 136] width 114 height 21
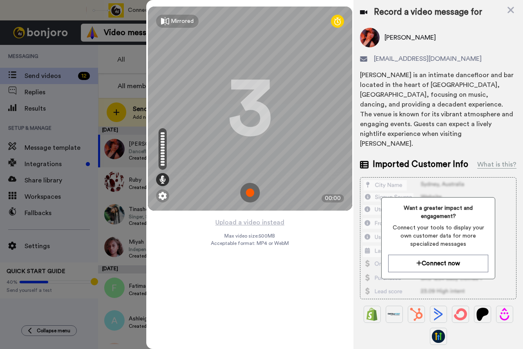
click at [246, 193] on img at bounding box center [250, 193] width 20 height 20
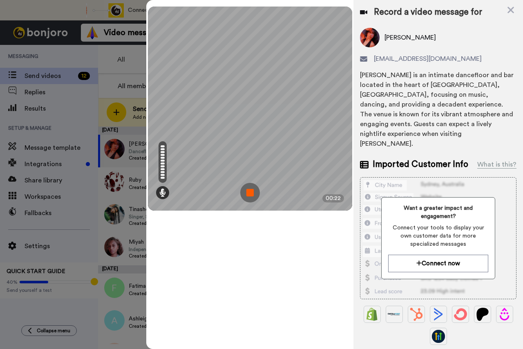
click at [249, 193] on img at bounding box center [250, 193] width 20 height 20
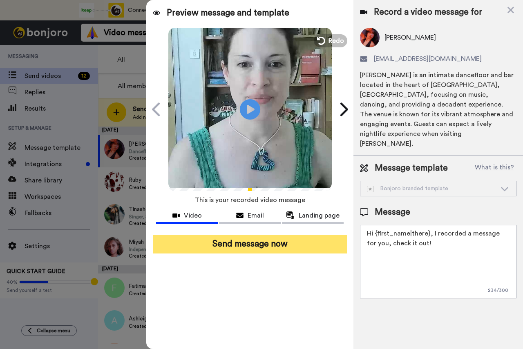
click at [255, 249] on button "Send message now" at bounding box center [250, 244] width 194 height 19
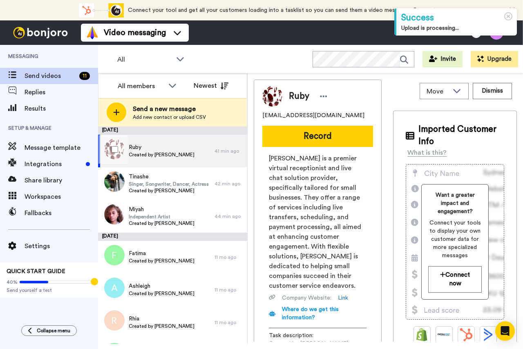
click at [156, 151] on span "Created by [PERSON_NAME]" at bounding box center [162, 154] width 66 height 7
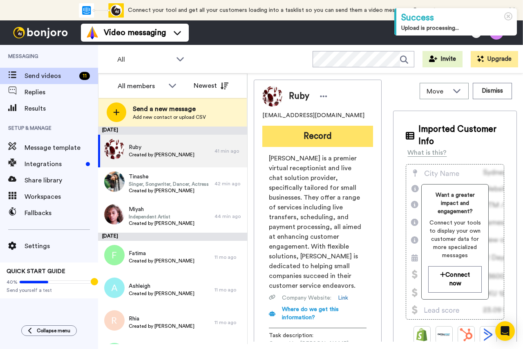
click at [321, 138] on button "Record" at bounding box center [317, 136] width 111 height 21
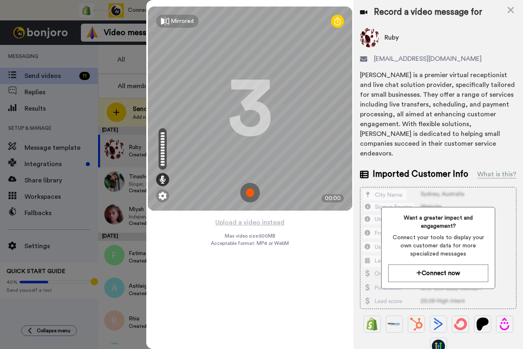
click at [247, 196] on img at bounding box center [250, 193] width 20 height 20
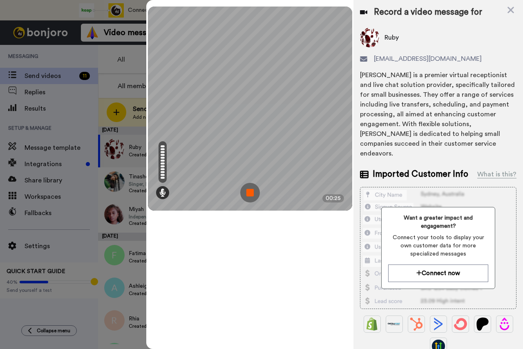
click at [246, 195] on img at bounding box center [250, 193] width 20 height 20
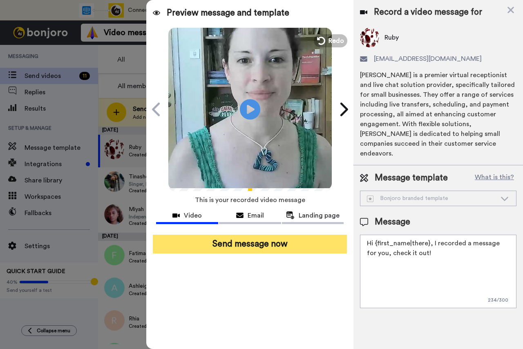
click at [267, 247] on button "Send message now" at bounding box center [250, 244] width 194 height 19
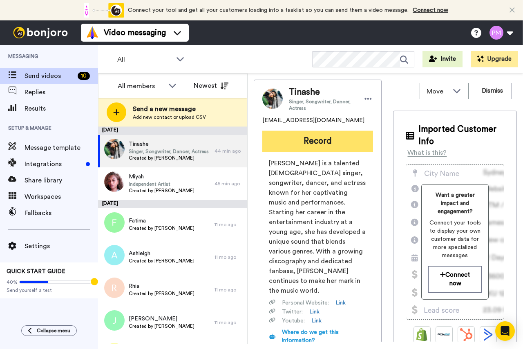
click at [303, 137] on button "Record" at bounding box center [317, 141] width 111 height 21
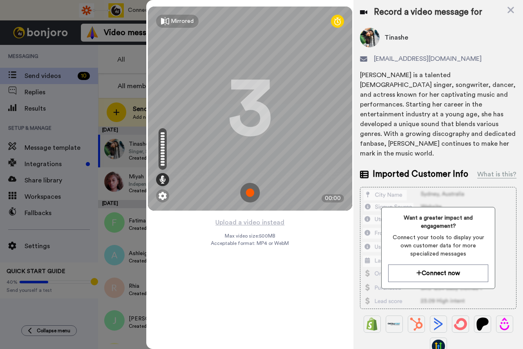
click at [249, 193] on img at bounding box center [250, 193] width 20 height 20
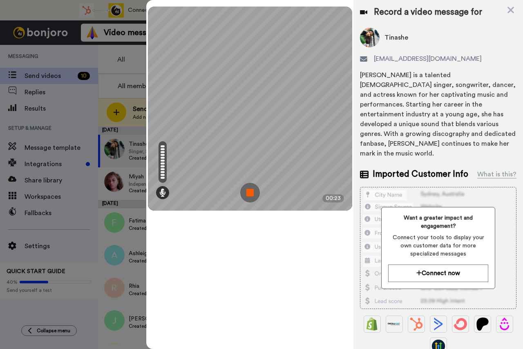
click at [252, 196] on img at bounding box center [250, 193] width 20 height 20
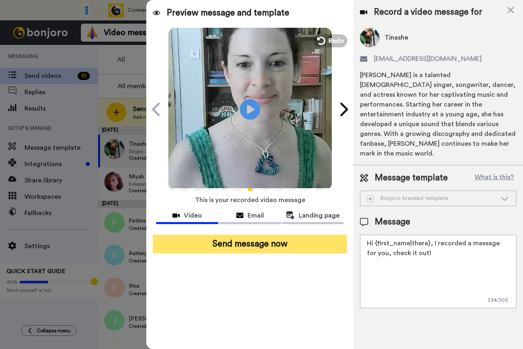
click at [269, 245] on button "Send message now" at bounding box center [250, 244] width 194 height 19
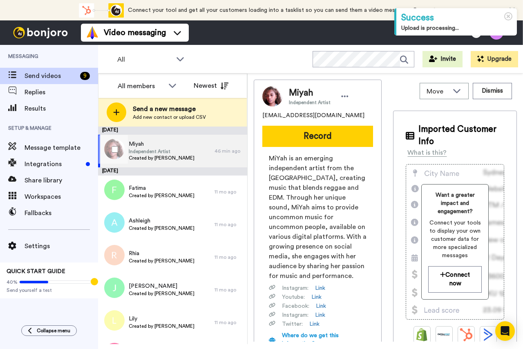
click at [158, 153] on span "Independent Artist" at bounding box center [162, 151] width 66 height 7
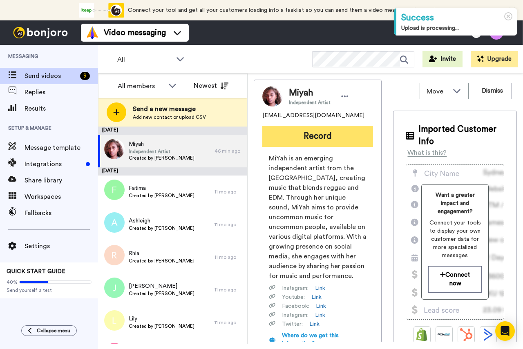
click at [309, 136] on button "Record" at bounding box center [317, 136] width 111 height 21
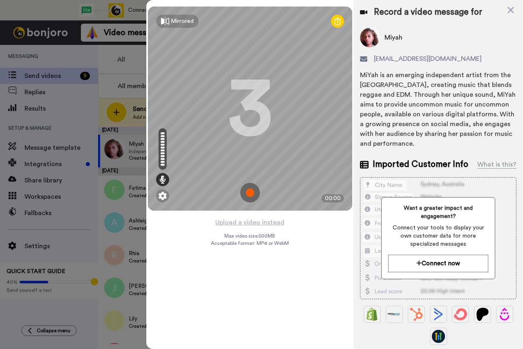
click at [248, 194] on img at bounding box center [250, 193] width 20 height 20
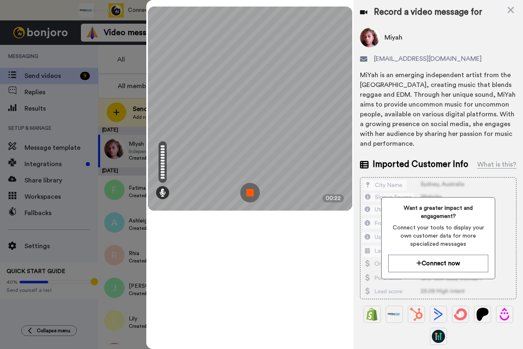
click at [251, 194] on img at bounding box center [250, 193] width 20 height 20
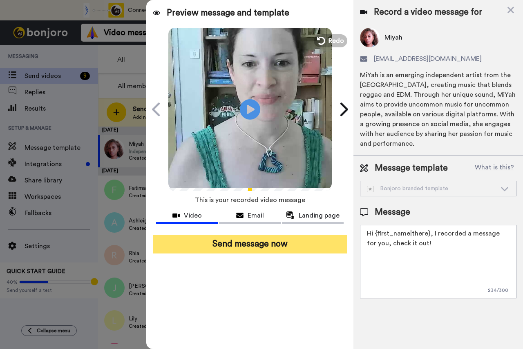
click at [248, 247] on button "Send message now" at bounding box center [250, 244] width 194 height 19
